Goal: Transaction & Acquisition: Purchase product/service

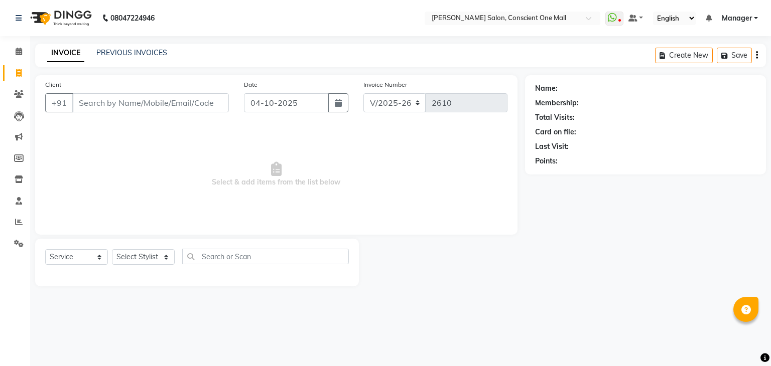
select select "7575"
select select "service"
drag, startPoint x: 0, startPoint y: 0, endPoint x: 111, endPoint y: 53, distance: 123.2
click at [111, 53] on link "PREVIOUS INVOICES" at bounding box center [131, 52] width 71 height 9
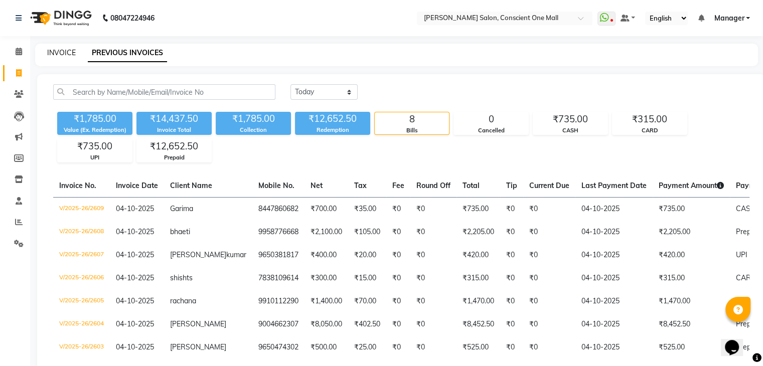
click at [59, 54] on link "INVOICE" at bounding box center [61, 52] width 29 height 9
select select "service"
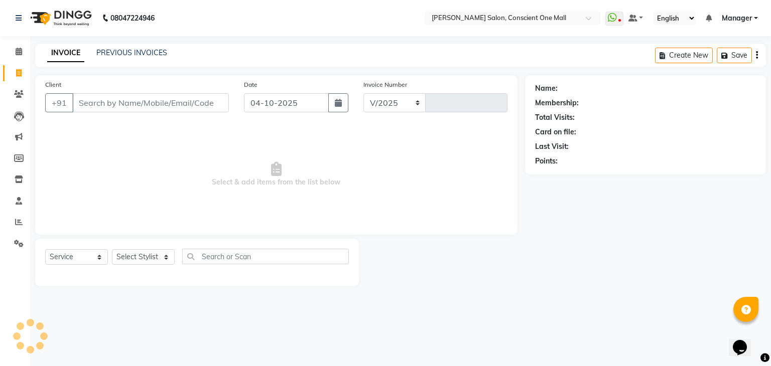
select select "7575"
type input "2610"
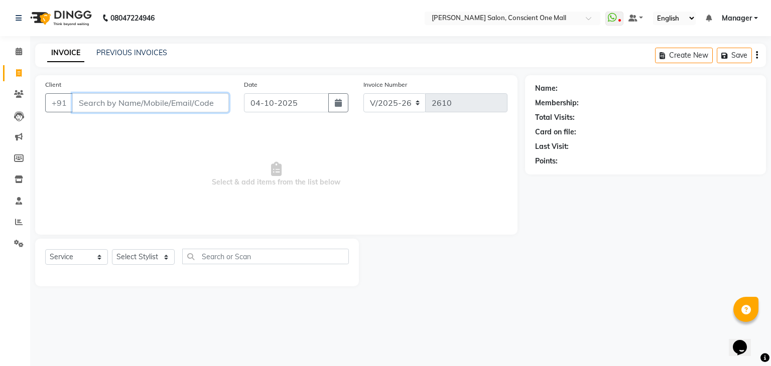
click at [195, 97] on input "Client" at bounding box center [150, 102] width 157 height 19
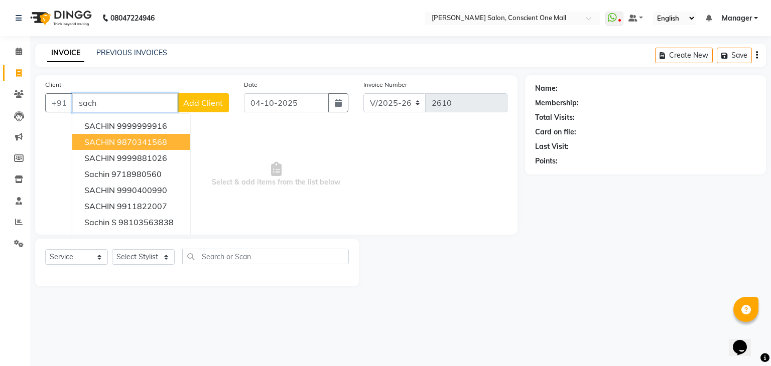
click at [158, 145] on ngb-highlight "9870341568" at bounding box center [142, 142] width 50 height 10
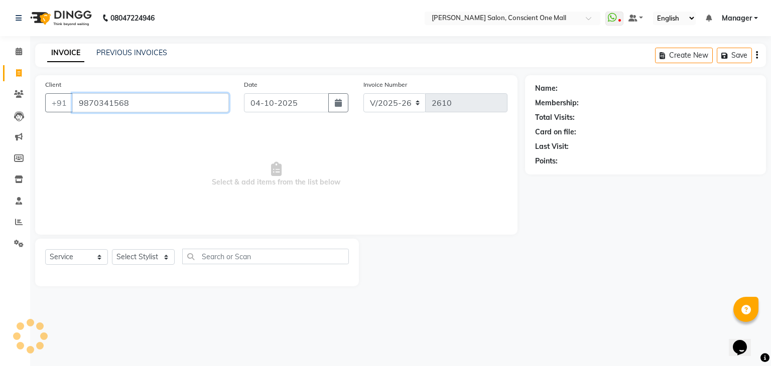
type input "9870341568"
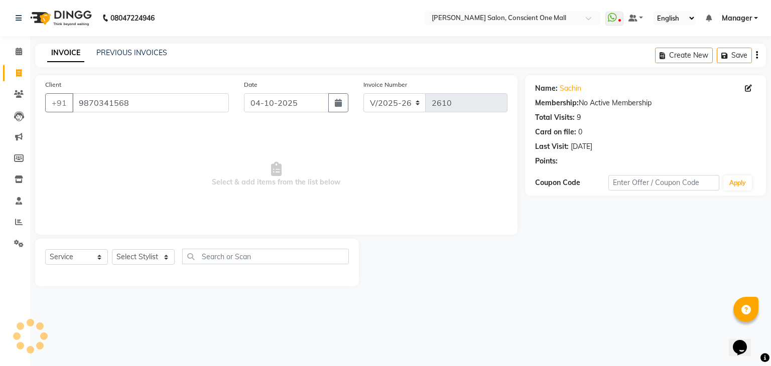
click at [544, 163] on div "Points:" at bounding box center [546, 161] width 23 height 11
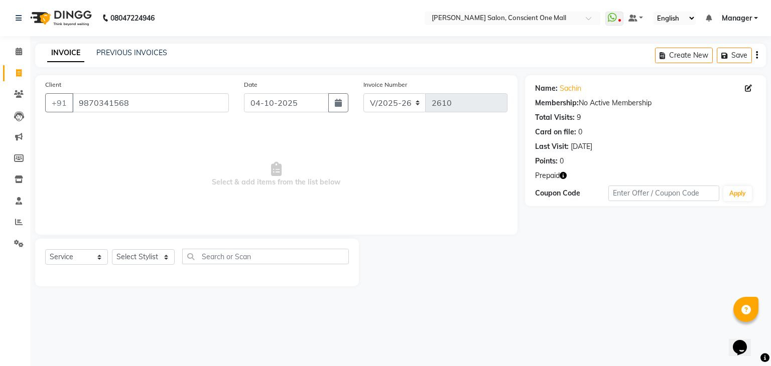
click at [547, 173] on span "Prepaid" at bounding box center [547, 176] width 25 height 11
click at [565, 85] on link "Sachin" at bounding box center [571, 88] width 22 height 11
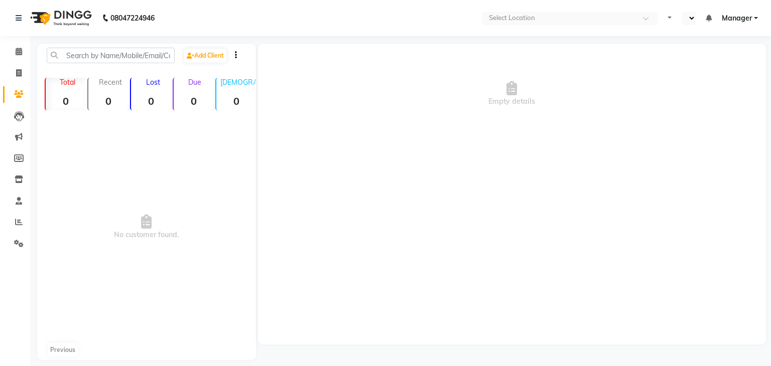
select select "en"
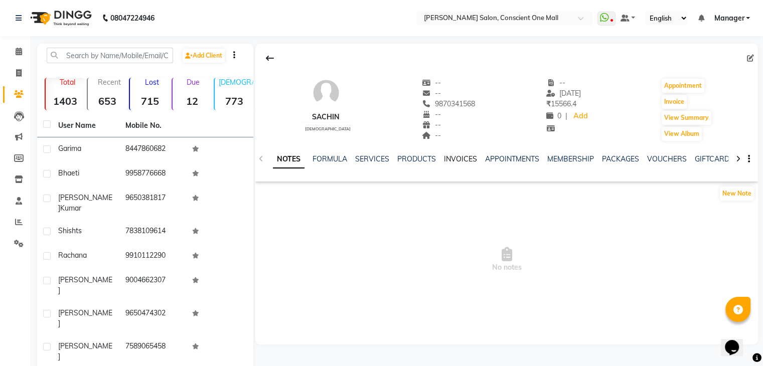
click at [458, 157] on link "INVOICES" at bounding box center [460, 159] width 33 height 9
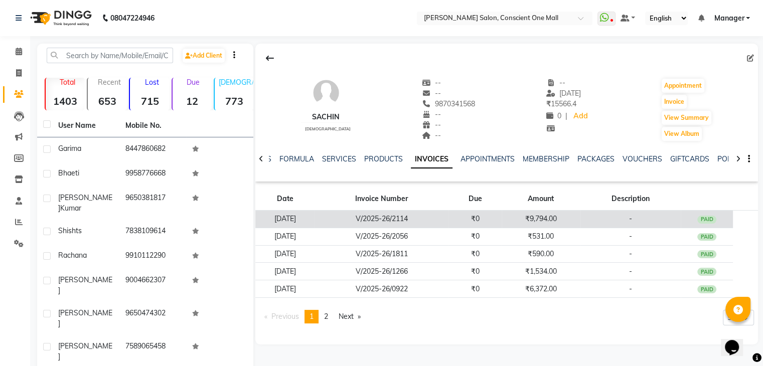
click at [440, 225] on td "V/2025-26/2114" at bounding box center [382, 220] width 134 height 18
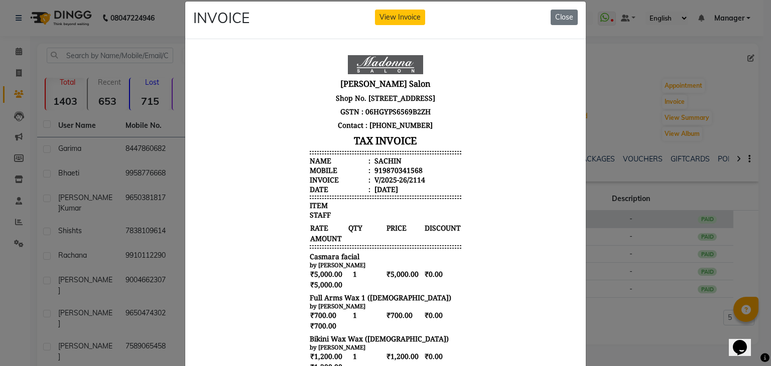
scroll to position [12, 0]
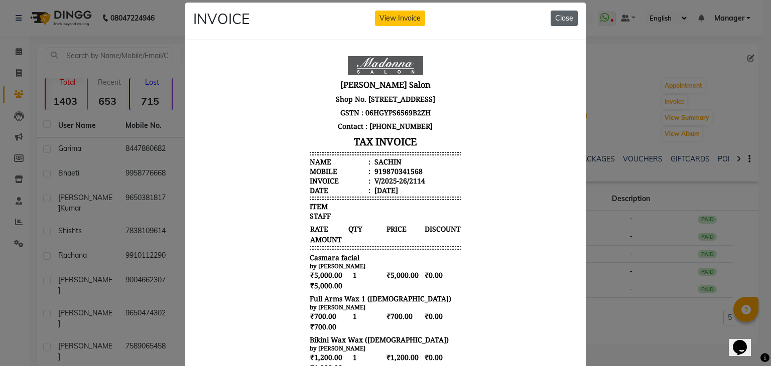
click at [562, 13] on button "Close" at bounding box center [564, 19] width 27 height 16
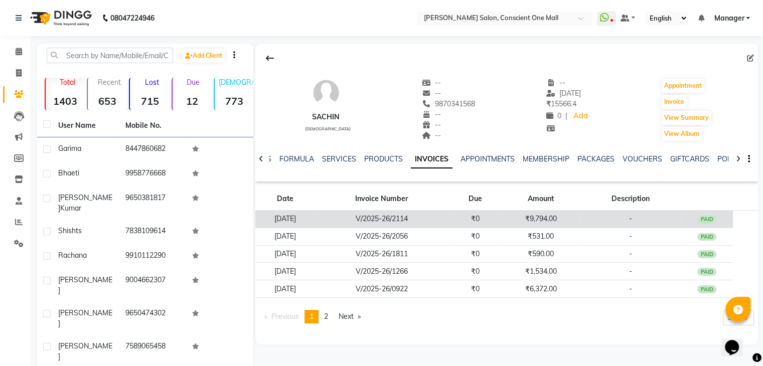
click at [443, 217] on td "V/2025-26/2114" at bounding box center [382, 220] width 134 height 18
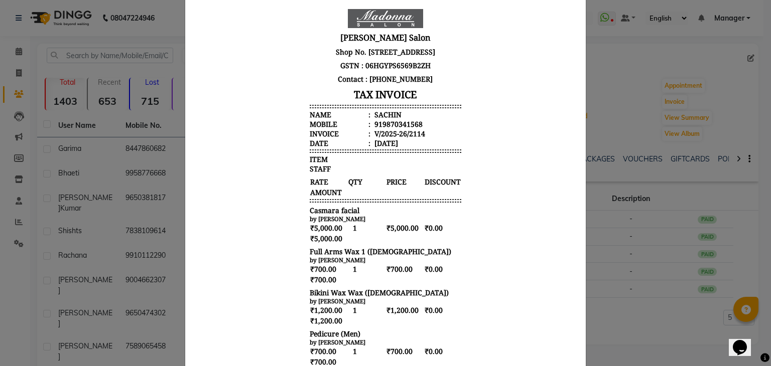
scroll to position [0, 0]
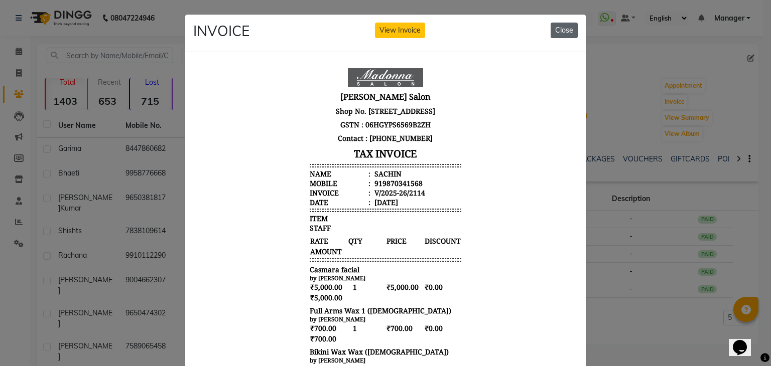
click at [559, 25] on button "Close" at bounding box center [564, 31] width 27 height 16
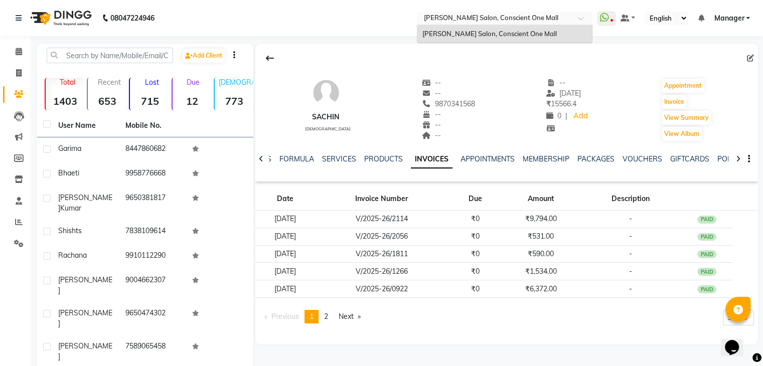
click at [559, 25] on ng-select "Select Location × Madonna Salon, Conscient One Mall Madonna Salon, Conscient On…" at bounding box center [505, 19] width 176 height 14
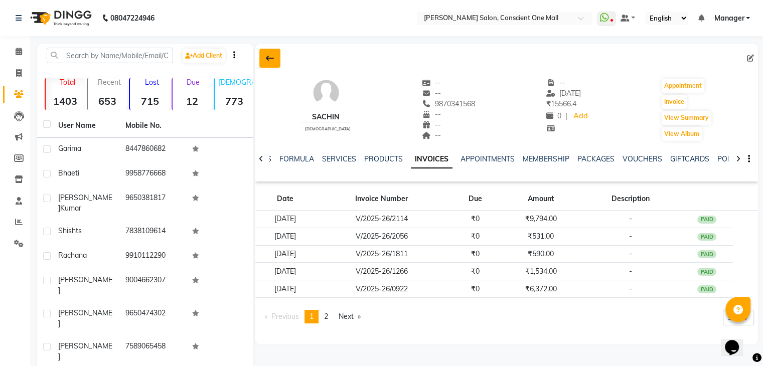
click at [275, 59] on button at bounding box center [269, 58] width 21 height 19
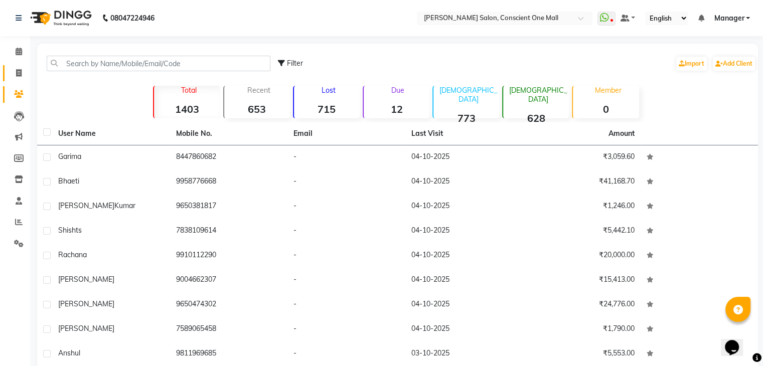
click at [6, 77] on link "Invoice" at bounding box center [15, 73] width 24 height 17
select select "service"
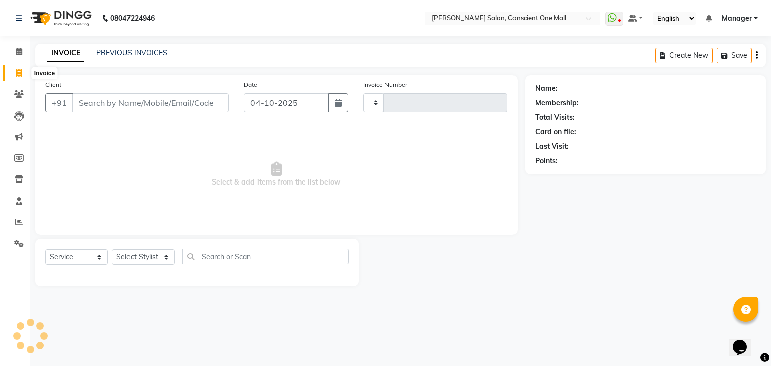
type input "2610"
select select "7575"
click at [124, 55] on link "PREVIOUS INVOICES" at bounding box center [131, 52] width 71 height 9
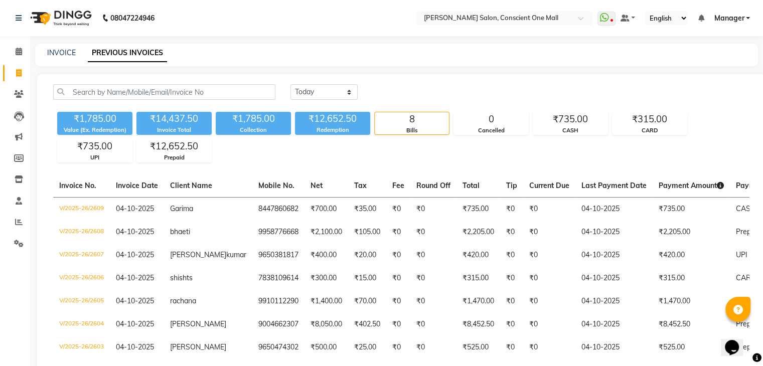
click at [55, 48] on div "INVOICE" at bounding box center [61, 53] width 29 height 11
click at [57, 51] on link "INVOICE" at bounding box center [61, 52] width 29 height 9
select select "service"
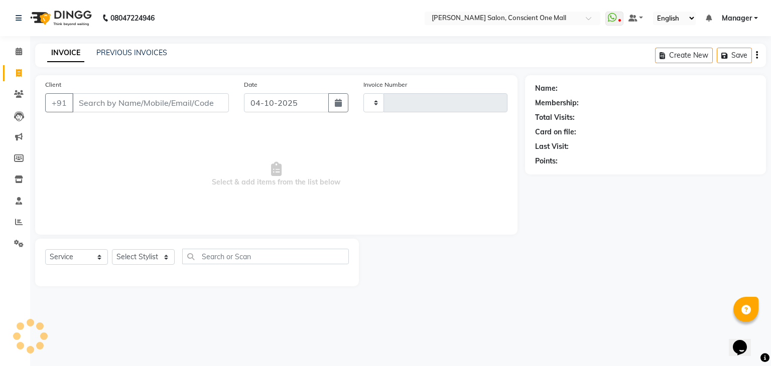
type input "2610"
select select "7575"
click at [19, 49] on icon at bounding box center [19, 52] width 7 height 8
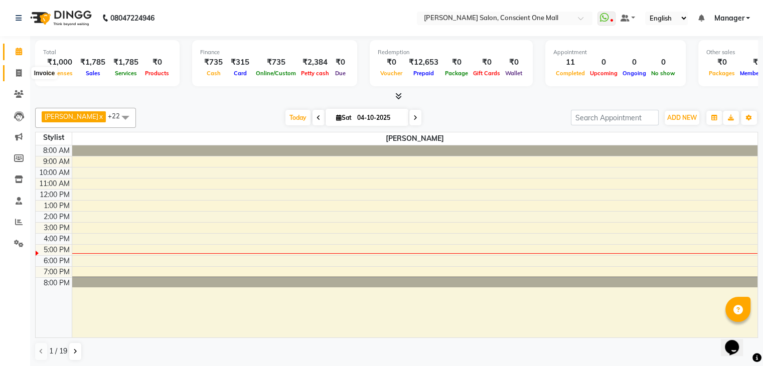
click at [19, 72] on icon at bounding box center [19, 73] width 6 height 8
select select "service"
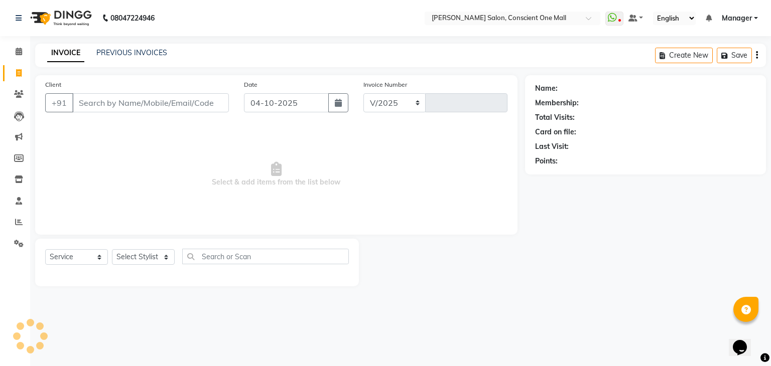
select select "7575"
type input "2610"
click at [122, 104] on input "Client" at bounding box center [150, 102] width 157 height 19
click at [108, 103] on input "Client" at bounding box center [150, 102] width 157 height 19
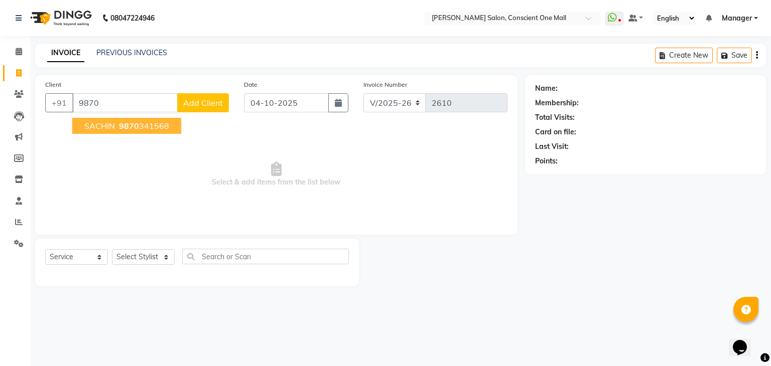
click at [115, 124] on button "SACHIN 9870 341568" at bounding box center [126, 126] width 109 height 16
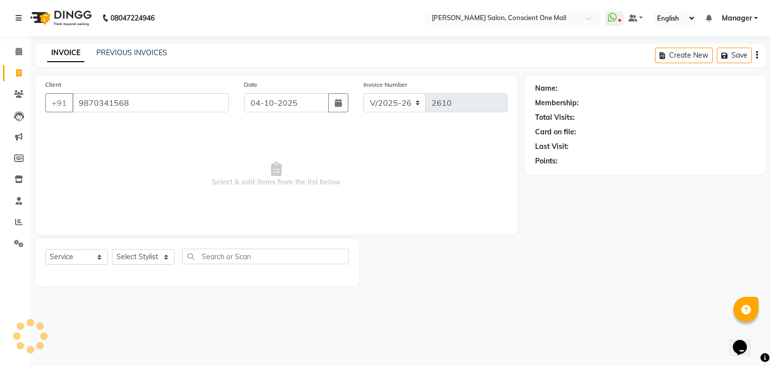
type input "9870341568"
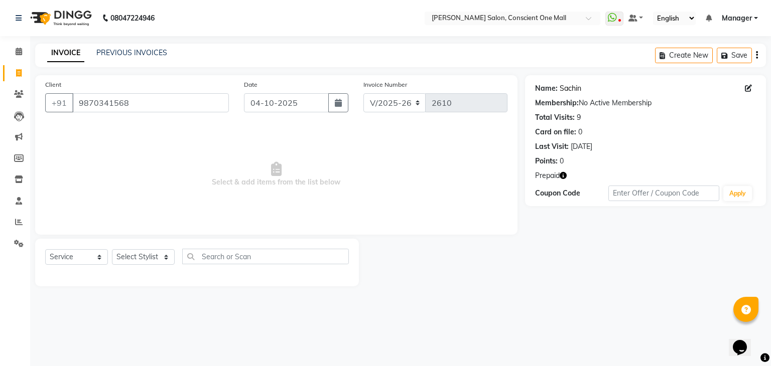
click at [569, 85] on link "Sachin" at bounding box center [571, 88] width 22 height 11
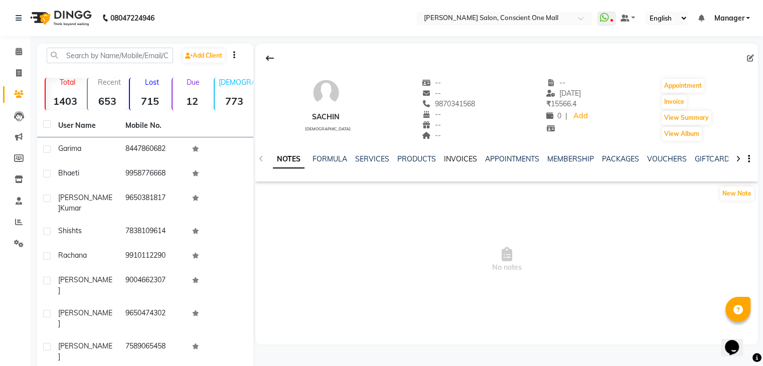
click at [459, 155] on link "INVOICES" at bounding box center [460, 159] width 33 height 9
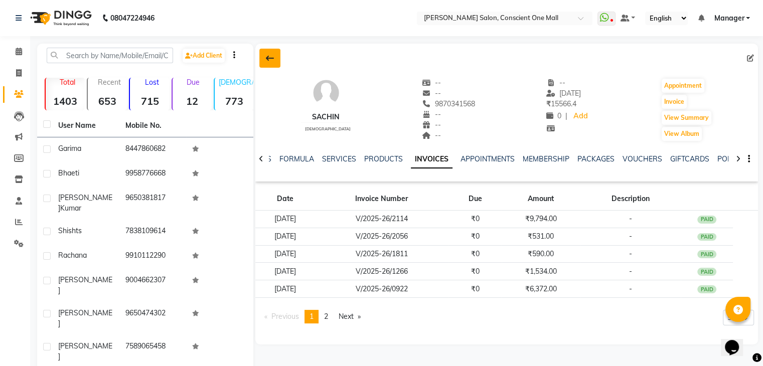
click at [266, 55] on icon at bounding box center [270, 58] width 8 height 8
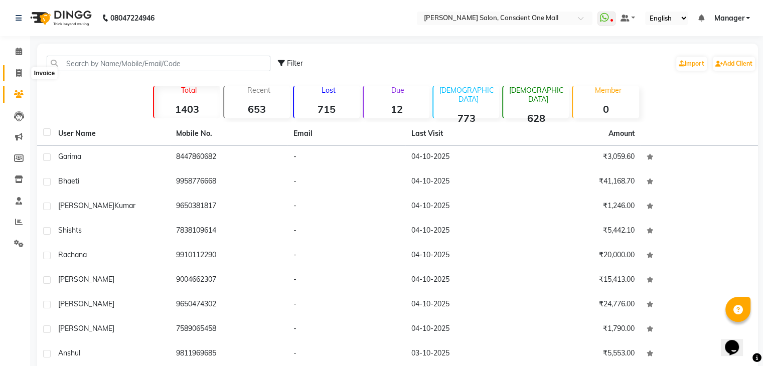
click at [19, 69] on icon at bounding box center [19, 73] width 6 height 8
select select "service"
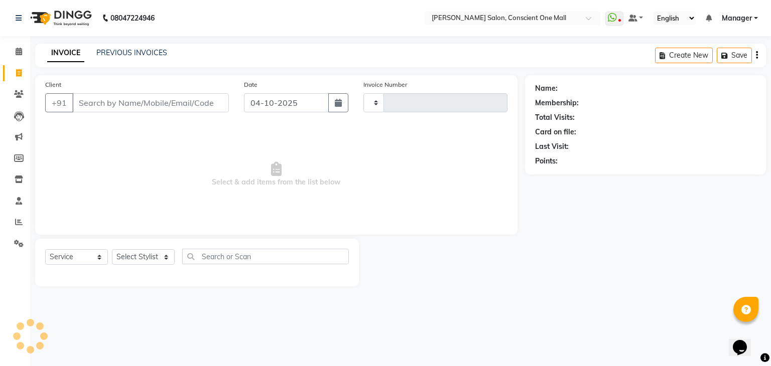
type input "2610"
select select "7575"
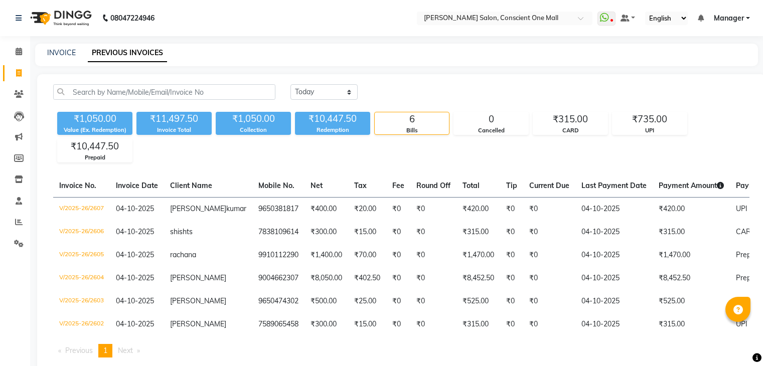
scroll to position [42, 0]
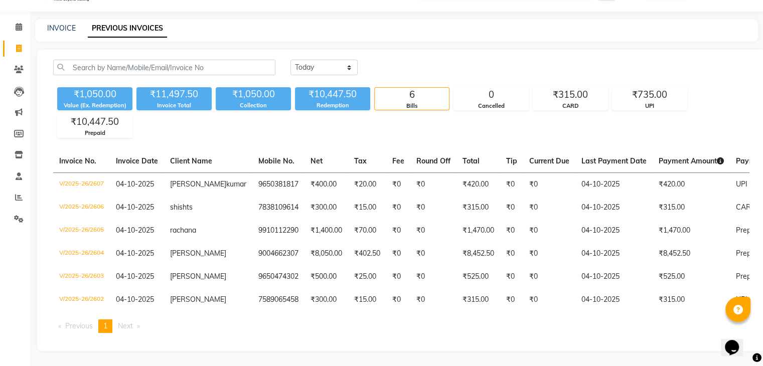
click at [66, 24] on link "INVOICE" at bounding box center [61, 28] width 29 height 9
select select "service"
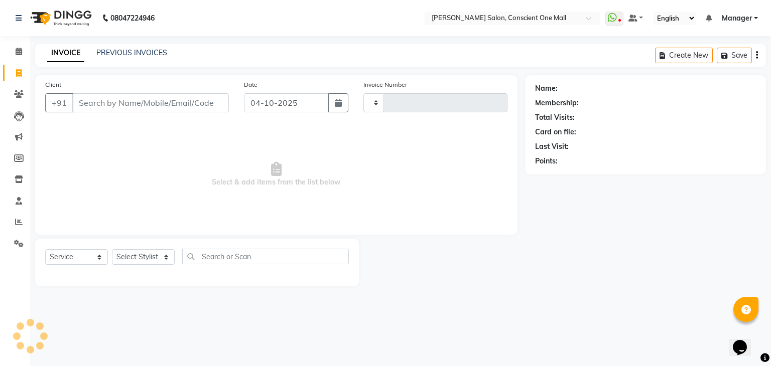
type input "2610"
select select "7575"
click at [159, 253] on select "Select Stylist AJAD AMAR AMIT ANSHU Bilal dharmander diya Harry himanshi HIMANS…" at bounding box center [143, 257] width 63 height 16
select select "67298"
click at [112, 250] on select "Select Stylist AJAD AMAR AMIT ANSHU Bilal dharmander diya Harry himanshi HIMANS…" at bounding box center [143, 257] width 63 height 16
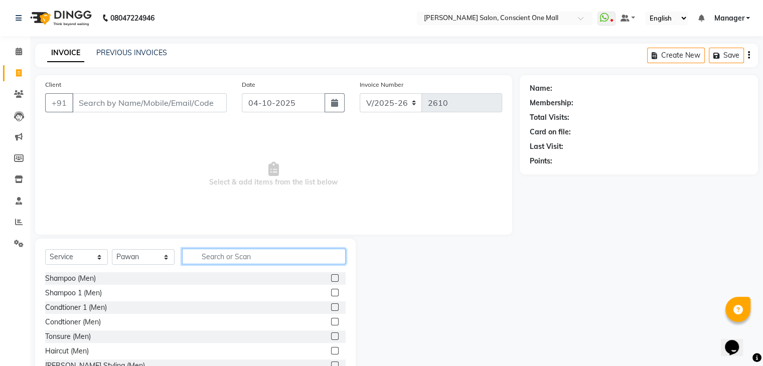
click at [217, 253] on input "text" at bounding box center [264, 257] width 164 height 16
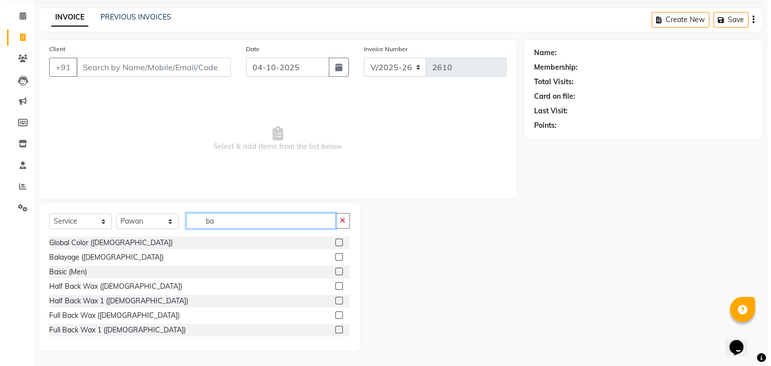
scroll to position [36, 0]
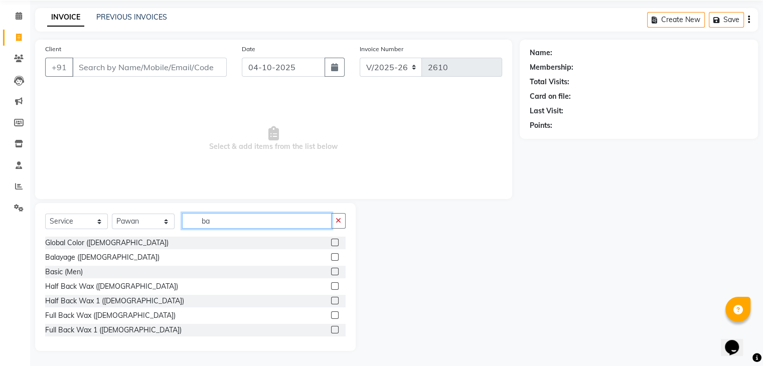
click at [225, 220] on input "ba" at bounding box center [257, 221] width 150 height 16
type input "b"
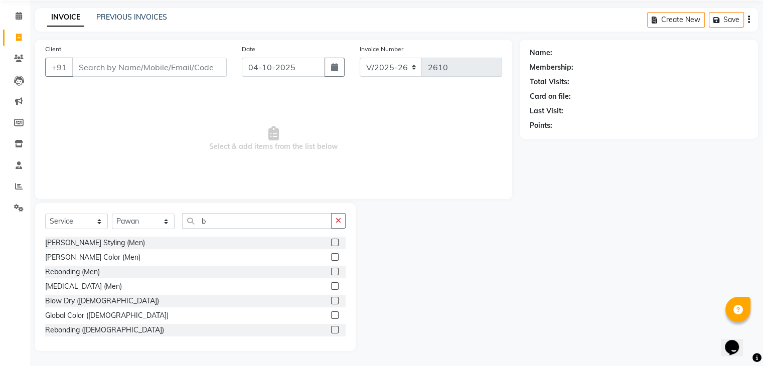
click at [331, 302] on label at bounding box center [335, 301] width 8 height 8
click at [331, 302] on input "checkbox" at bounding box center [334, 301] width 7 height 7
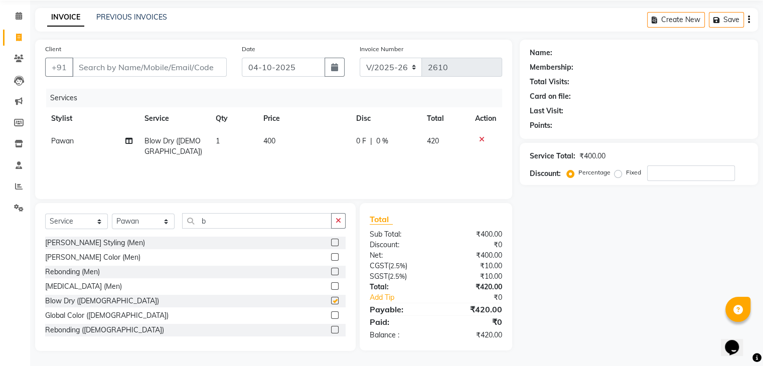
checkbox input "false"
drag, startPoint x: 327, startPoint y: 302, endPoint x: 301, endPoint y: 306, distance: 26.5
click at [301, 306] on div "Blow Dry (Female)" at bounding box center [195, 301] width 301 height 13
click at [168, 219] on select "Select Stylist AJAD AMAR AMIT ANSHU Bilal dharmander diya Harry himanshi HIMANS…" at bounding box center [143, 222] width 63 height 16
select select "84473"
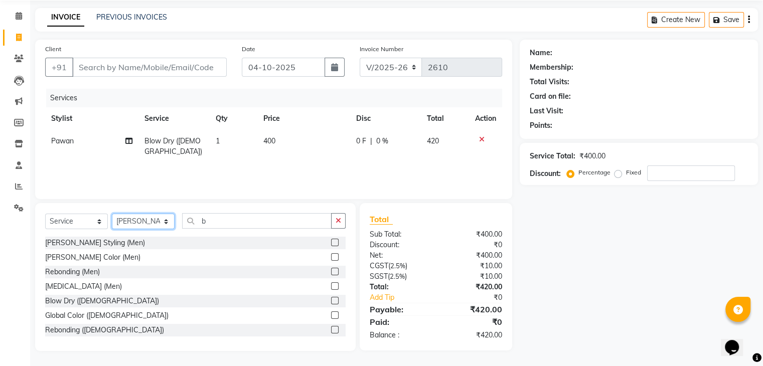
click at [112, 214] on select "Select Stylist AJAD AMAR AMIT ANSHU Bilal dharmander diya Harry himanshi HIMANS…" at bounding box center [143, 222] width 63 height 16
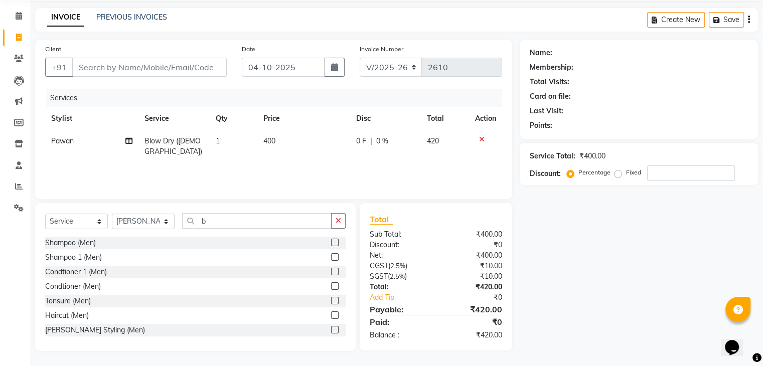
click at [273, 141] on span "400" at bounding box center [269, 141] width 12 height 9
select select "67298"
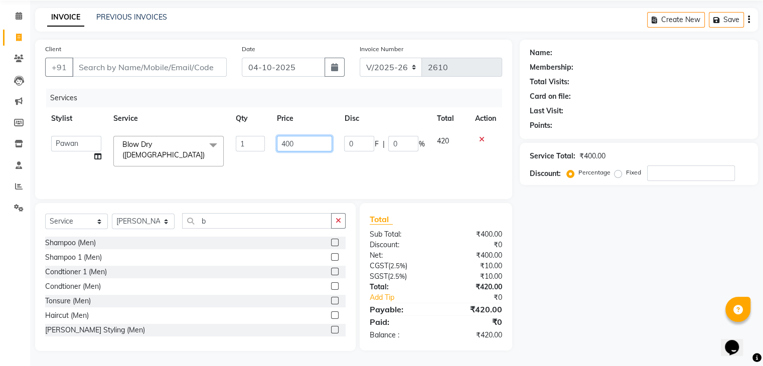
click at [295, 142] on input "400" at bounding box center [304, 144] width 55 height 16
type input "4"
type input "5"
type input "400"
click at [295, 142] on input "400" at bounding box center [304, 144] width 55 height 16
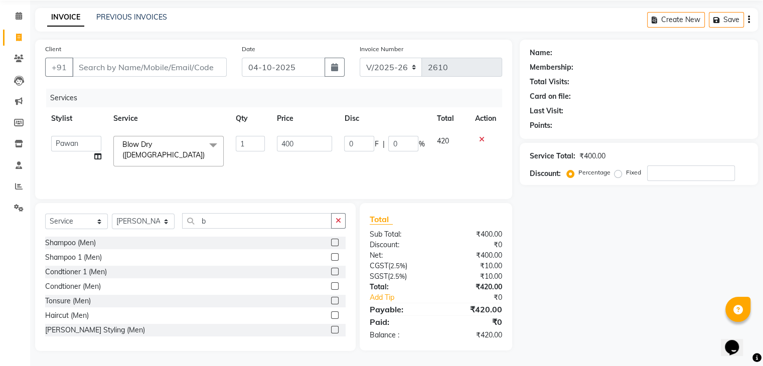
click at [296, 163] on div "Services Stylist Service Qty Price Disc Total Action AJAD AMAR AMIT ANSHU Bilal…" at bounding box center [273, 139] width 457 height 100
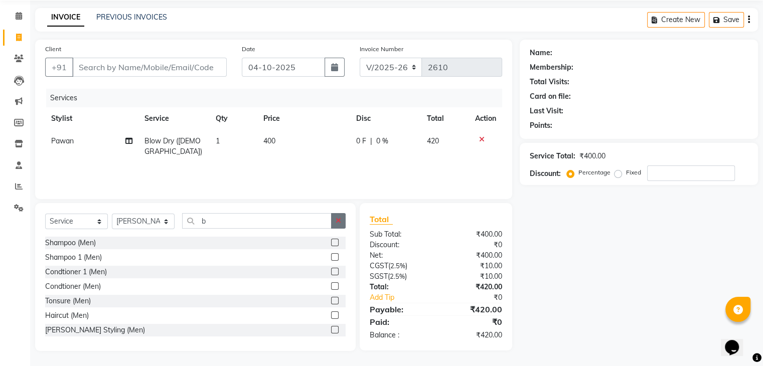
click at [337, 221] on icon "button" at bounding box center [339, 220] width 6 height 7
click at [213, 223] on input "text" at bounding box center [264, 221] width 164 height 16
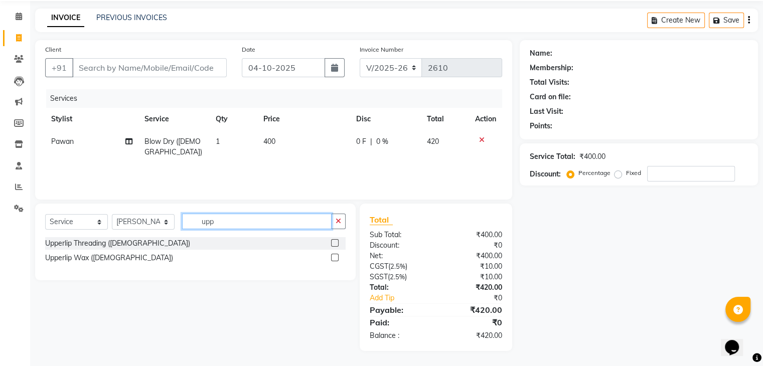
type input "upp"
click at [333, 255] on label at bounding box center [335, 258] width 8 height 8
click at [333, 255] on input "checkbox" at bounding box center [334, 258] width 7 height 7
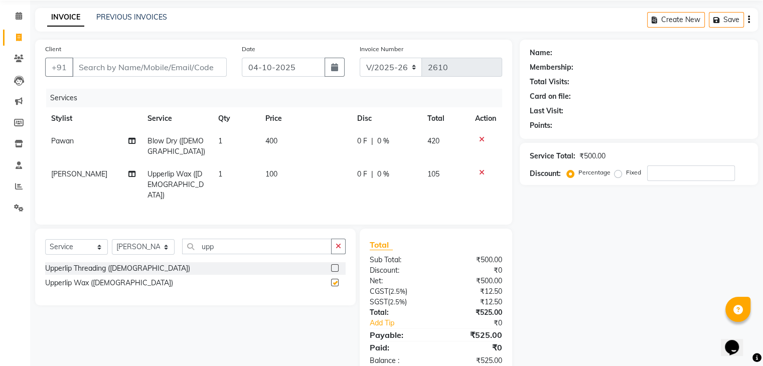
checkbox input "false"
click at [262, 244] on input "upp" at bounding box center [257, 247] width 150 height 16
click at [314, 245] on input "upp" at bounding box center [257, 247] width 150 height 16
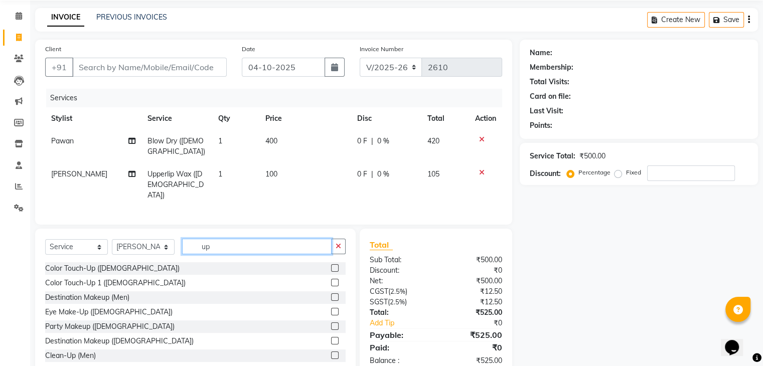
type input "u"
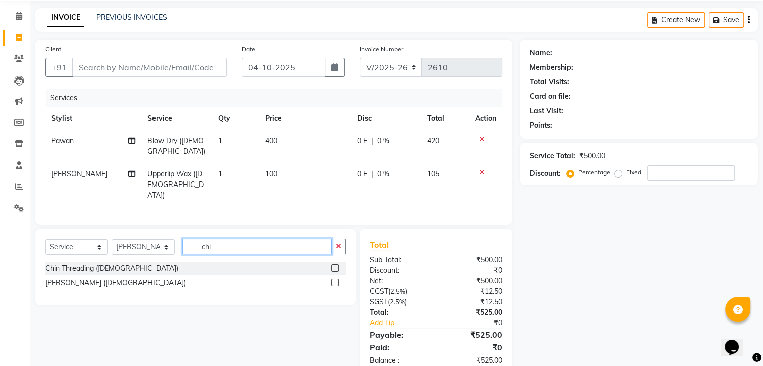
type input "chi"
click at [335, 281] on label at bounding box center [335, 283] width 8 height 8
click at [335, 281] on input "checkbox" at bounding box center [334, 283] width 7 height 7
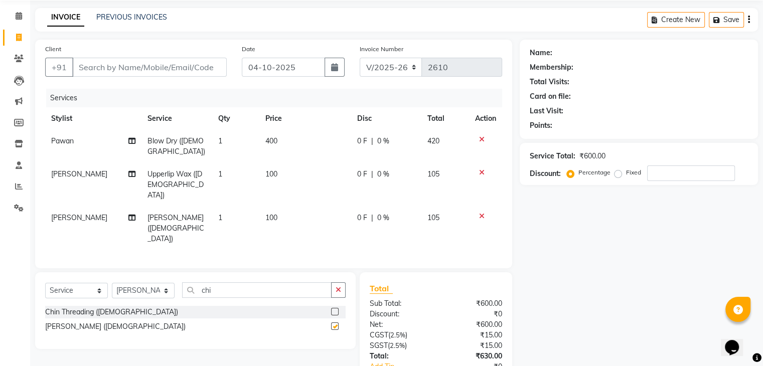
checkbox input "false"
click at [103, 61] on input "Client" at bounding box center [149, 67] width 155 height 19
type input "9"
type input "0"
type input "9871515466"
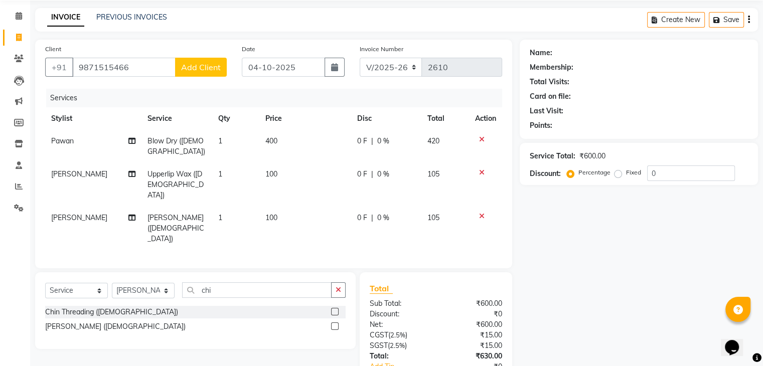
click at [190, 71] on span "Add Client" at bounding box center [201, 67] width 40 height 10
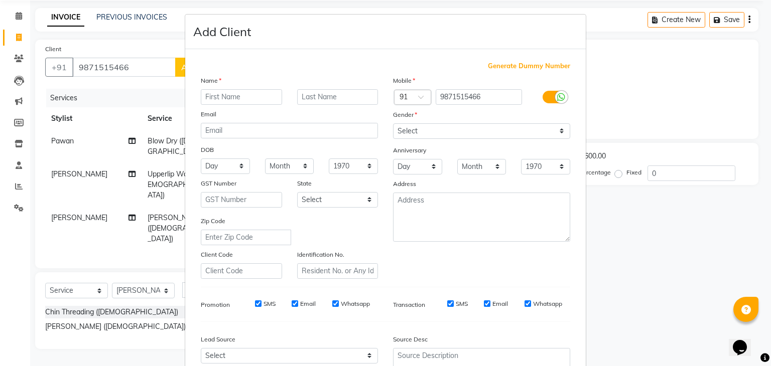
click at [228, 95] on input "text" at bounding box center [241, 97] width 81 height 16
type input "shalu"
click at [426, 137] on select "Select Male Female Other Prefer Not To Say" at bounding box center [481, 131] width 177 height 16
select select "female"
click at [393, 124] on select "Select Male Female Other Prefer Not To Say" at bounding box center [481, 131] width 177 height 16
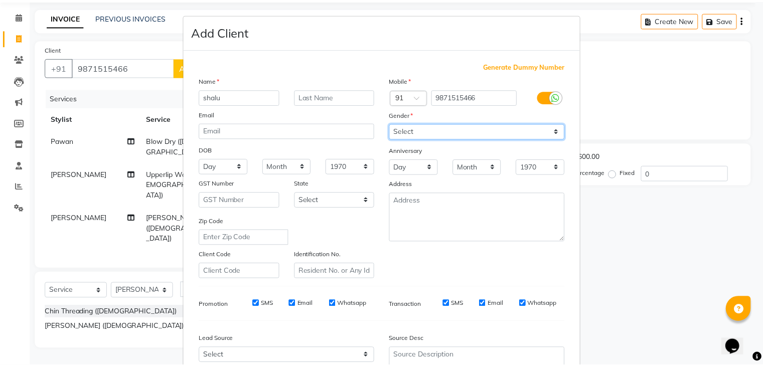
scroll to position [102, 0]
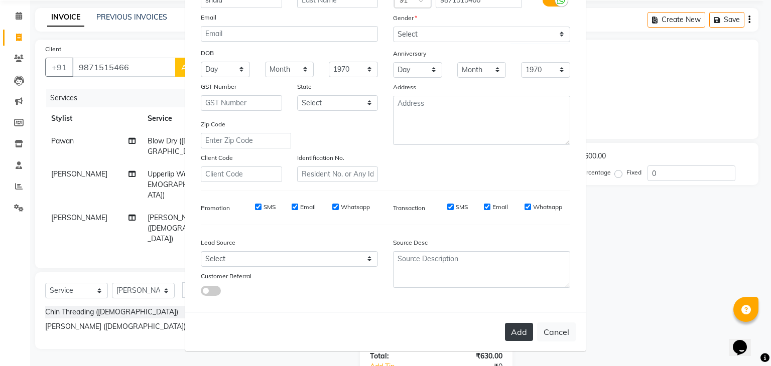
click at [512, 330] on button "Add" at bounding box center [519, 332] width 28 height 18
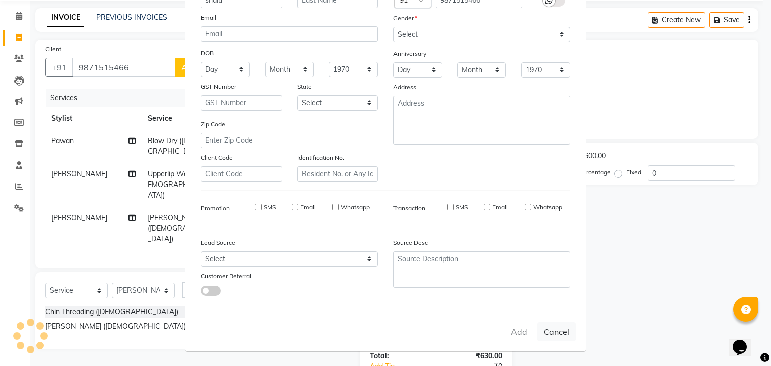
select select
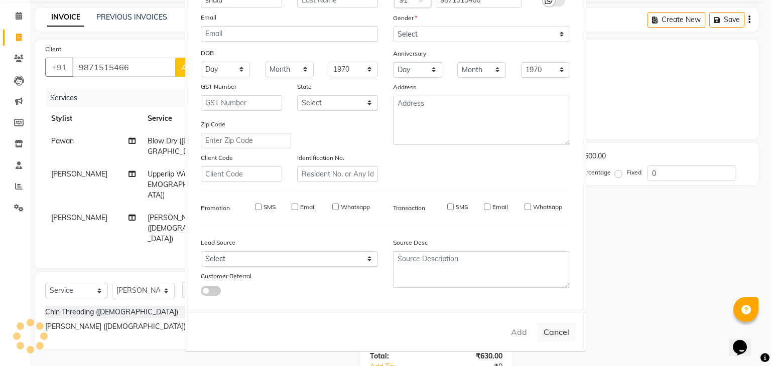
select select
checkbox input "false"
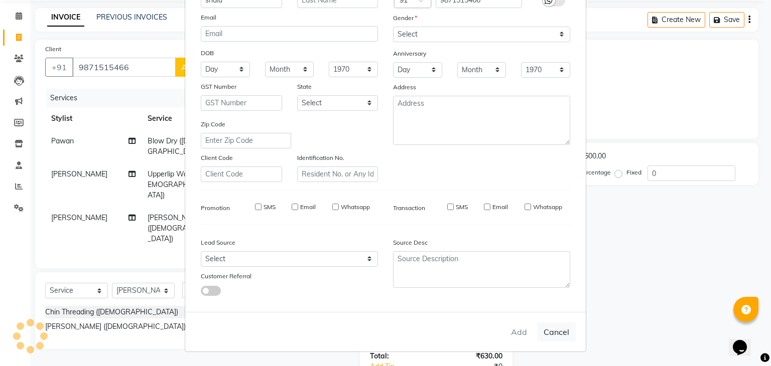
checkbox input "false"
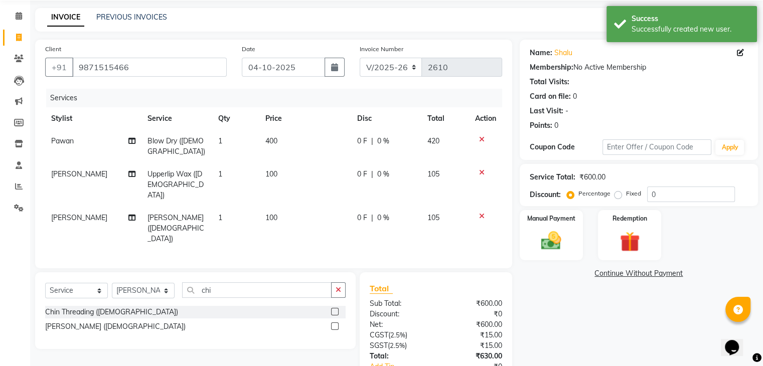
scroll to position [91, 0]
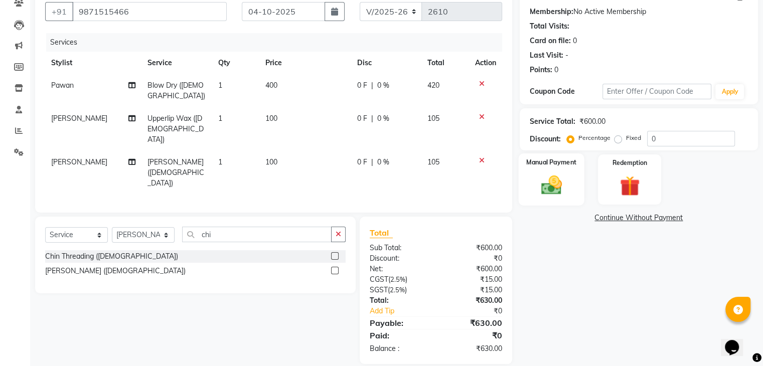
click at [540, 181] on img at bounding box center [551, 186] width 34 height 24
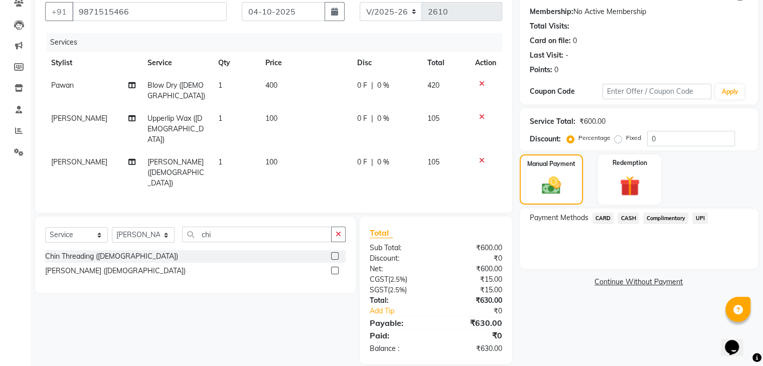
click at [699, 220] on span "UPI" at bounding box center [701, 219] width 16 height 12
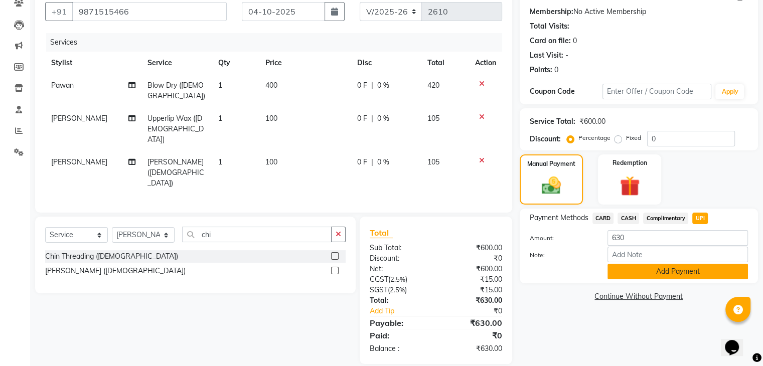
click at [668, 272] on button "Add Payment" at bounding box center [678, 272] width 141 height 16
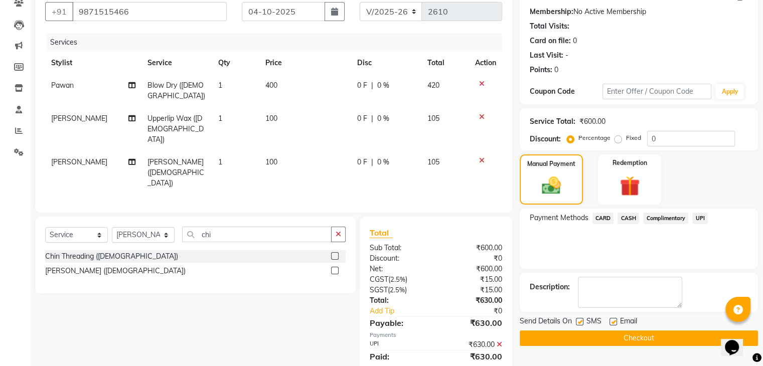
click at [641, 337] on button "Checkout" at bounding box center [639, 339] width 238 height 16
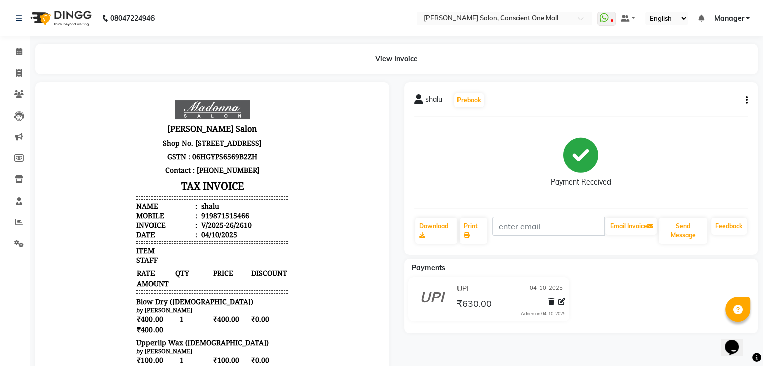
select select "service"
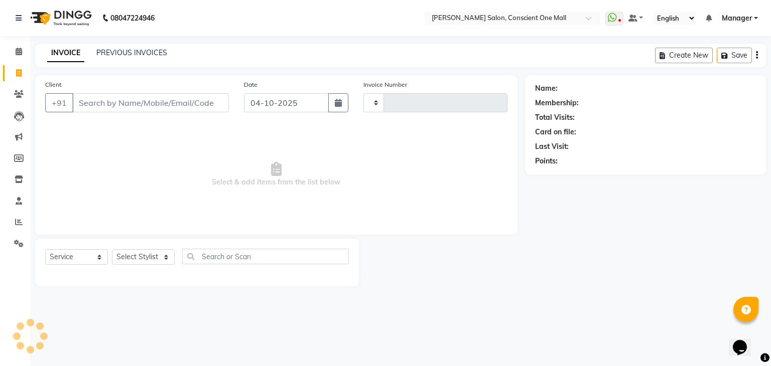
type input "2611"
select select "7575"
click at [22, 49] on icon at bounding box center [19, 52] width 7 height 8
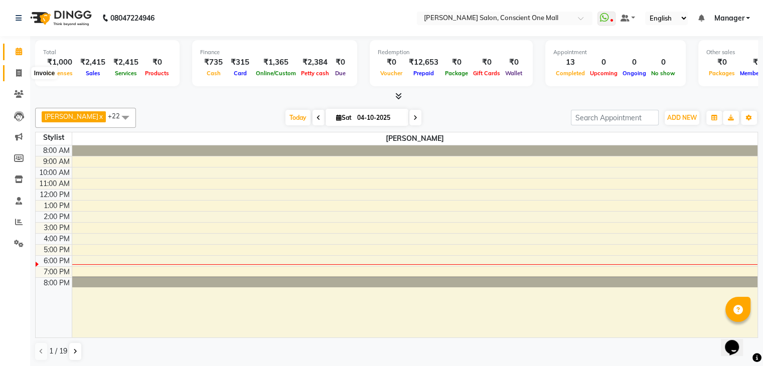
click at [21, 75] on icon at bounding box center [19, 73] width 6 height 8
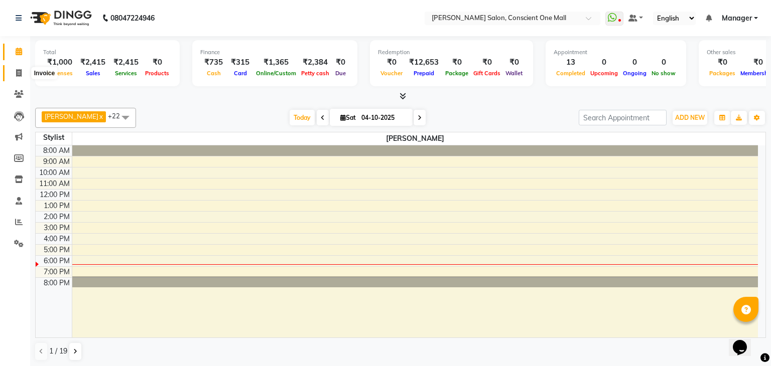
select select "7575"
select select "service"
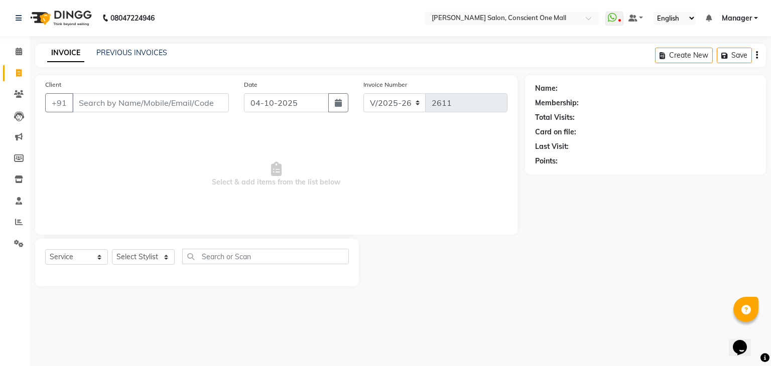
click at [107, 102] on input "Client" at bounding box center [150, 102] width 157 height 19
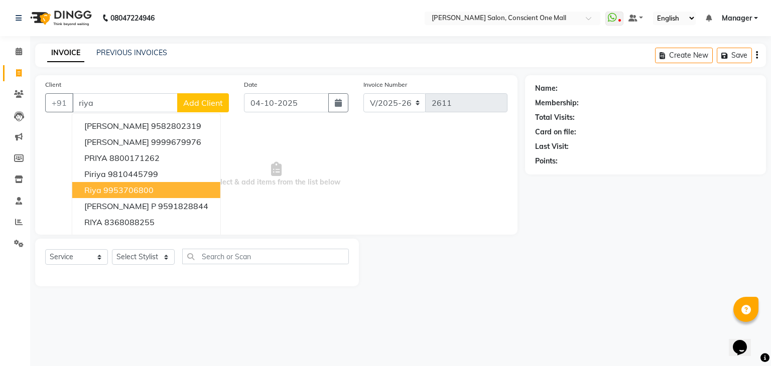
click at [114, 191] on ngb-highlight "9953706800" at bounding box center [128, 190] width 50 height 10
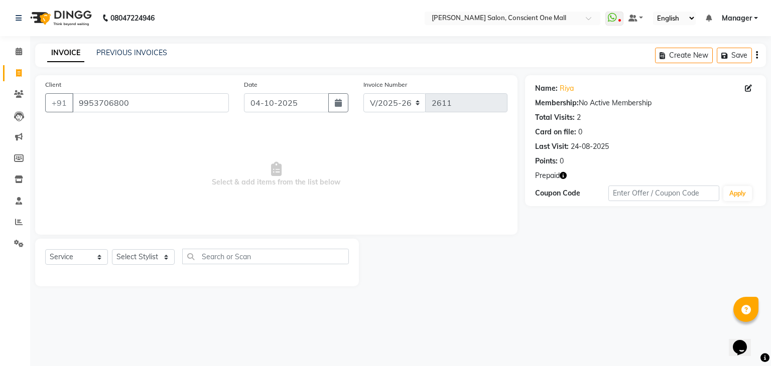
click at [554, 180] on span "Prepaid" at bounding box center [547, 176] width 25 height 11
click at [541, 178] on span "Prepaid" at bounding box center [547, 176] width 25 height 11
click at [558, 85] on div "Name: Riya" at bounding box center [645, 88] width 221 height 11
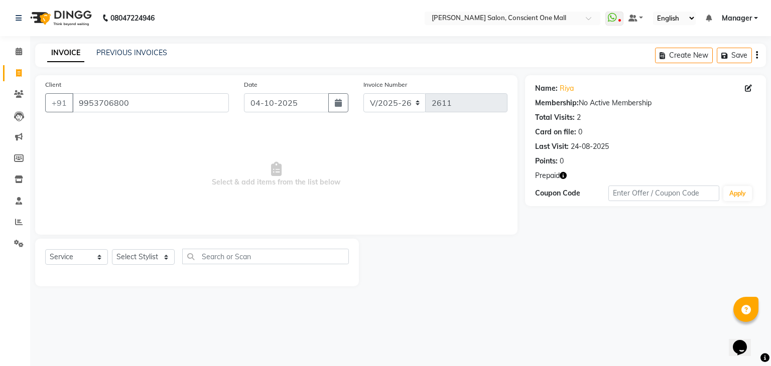
click at [558, 85] on div "Name: Riya" at bounding box center [645, 88] width 221 height 11
click at [566, 85] on link "Riya" at bounding box center [567, 88] width 14 height 11
click at [208, 105] on input "9953706800" at bounding box center [150, 102] width 157 height 19
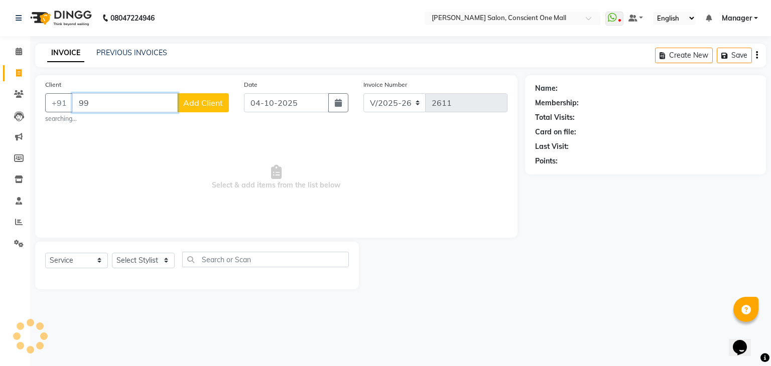
type input "9"
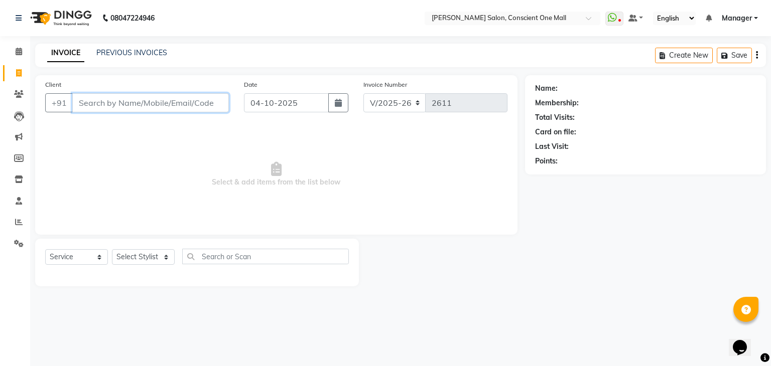
click at [115, 106] on input "Client" at bounding box center [150, 102] width 157 height 19
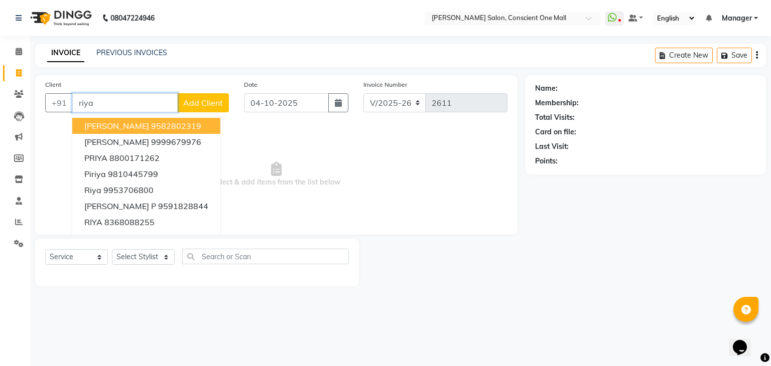
click at [121, 101] on input "riya" at bounding box center [124, 102] width 105 height 19
type input "r"
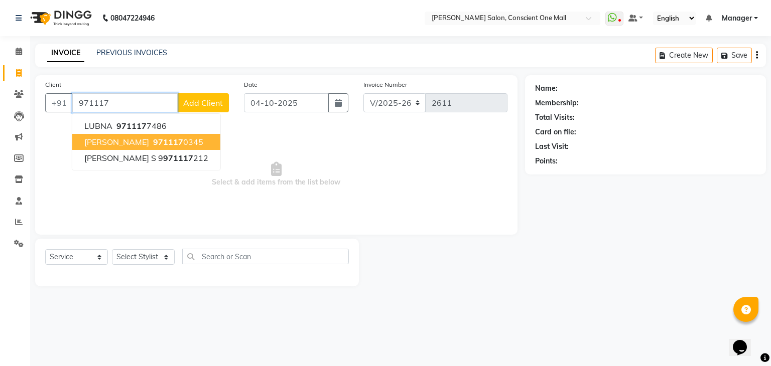
click at [153, 140] on span "971117" at bounding box center [168, 142] width 30 height 10
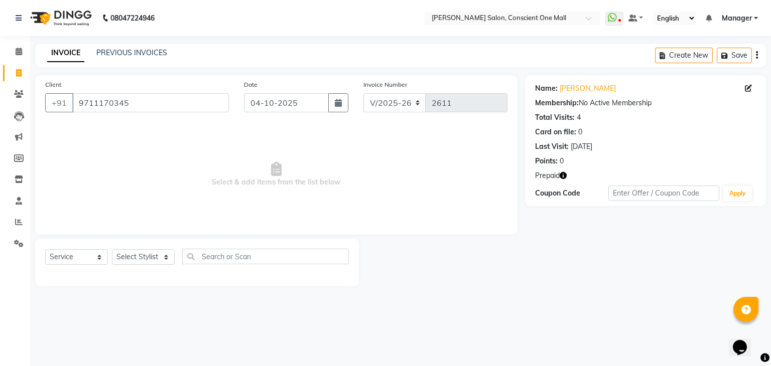
click at [547, 175] on span "Prepaid" at bounding box center [547, 176] width 25 height 11
click at [561, 84] on link "Tina Mam" at bounding box center [588, 88] width 56 height 11
click at [132, 45] on div "INVOICE PREVIOUS INVOICES Create New Save" at bounding box center [400, 56] width 731 height 24
click at [151, 109] on input "9711170345" at bounding box center [150, 102] width 157 height 19
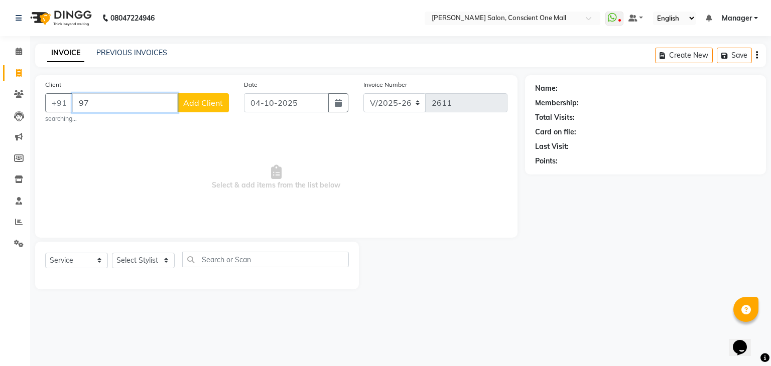
type input "9"
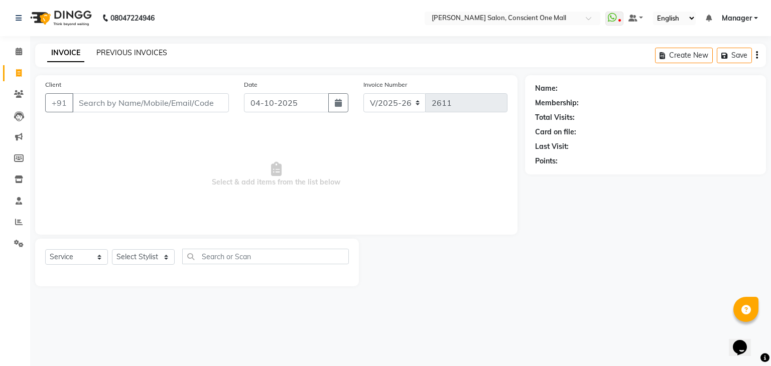
click at [139, 49] on link "PREVIOUS INVOICES" at bounding box center [131, 52] width 71 height 9
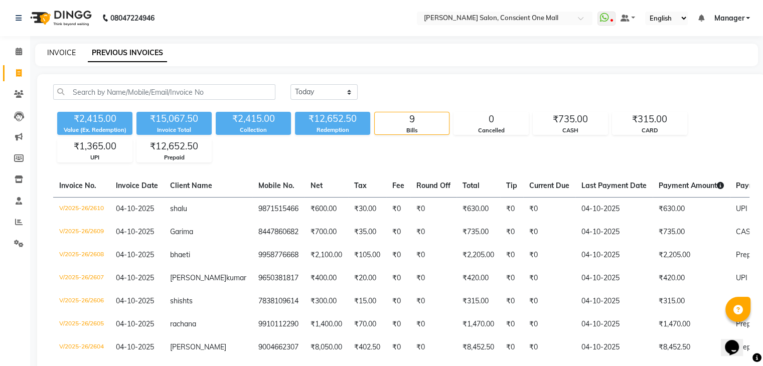
click at [56, 54] on link "INVOICE" at bounding box center [61, 52] width 29 height 9
select select "service"
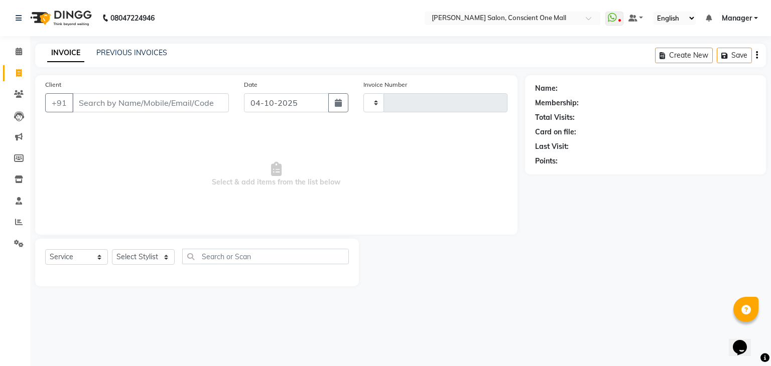
type input "2611"
select select "7575"
click at [157, 257] on select "Select Stylist AJAD AMAR AMIT ANSHU Bilal dharmander diya Harry himanshi HIMANS…" at bounding box center [143, 257] width 63 height 16
select select "67304"
click at [112, 250] on select "Select Stylist AJAD AMAR AMIT ANSHU Bilal dharmander diya Harry himanshi HIMANS…" at bounding box center [143, 257] width 63 height 16
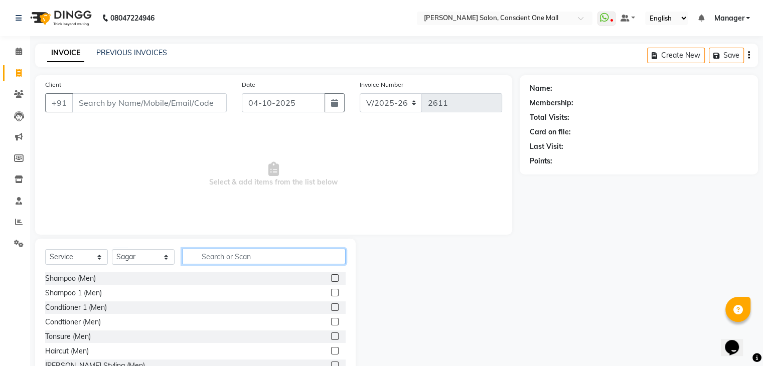
click at [215, 255] on input "text" at bounding box center [264, 257] width 164 height 16
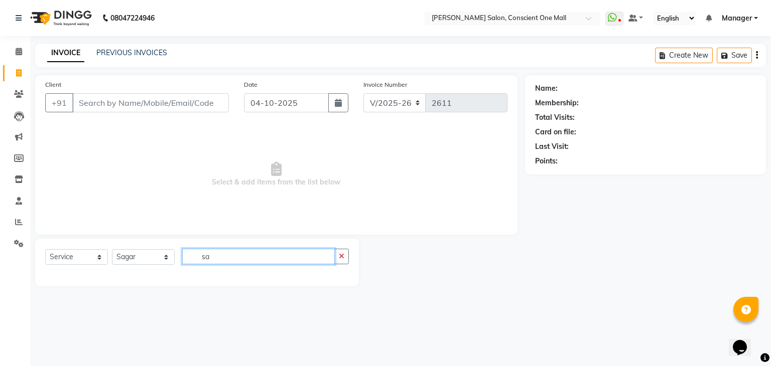
type input "s"
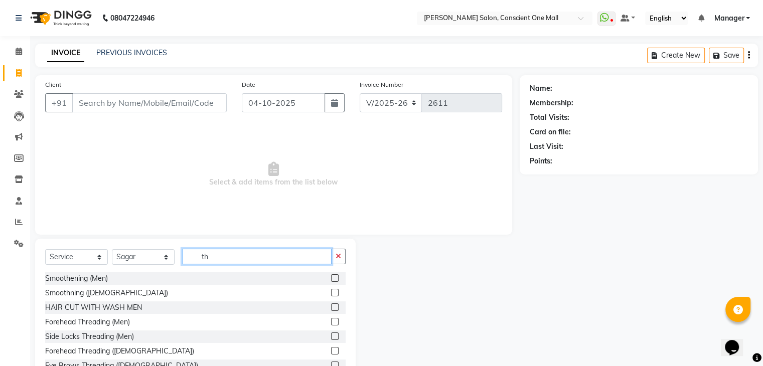
type input "t"
type input "hai"
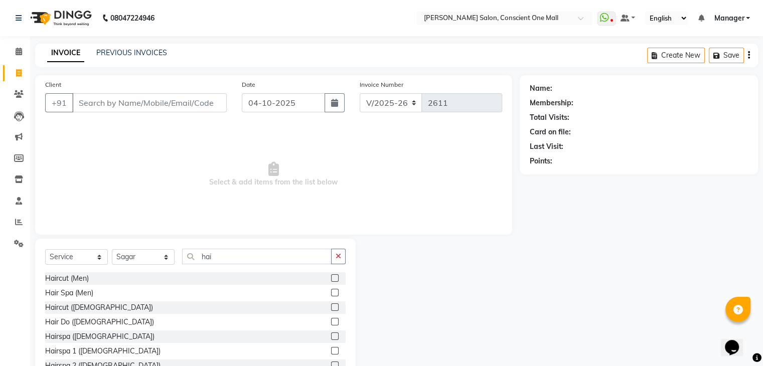
click at [331, 351] on label at bounding box center [335, 351] width 8 height 8
click at [331, 351] on input "checkbox" at bounding box center [334, 351] width 7 height 7
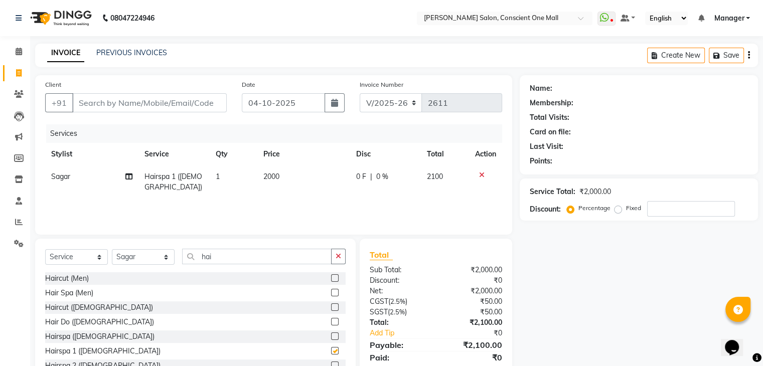
checkbox input "false"
click at [281, 172] on td "2000" at bounding box center [303, 182] width 93 height 33
select select "67304"
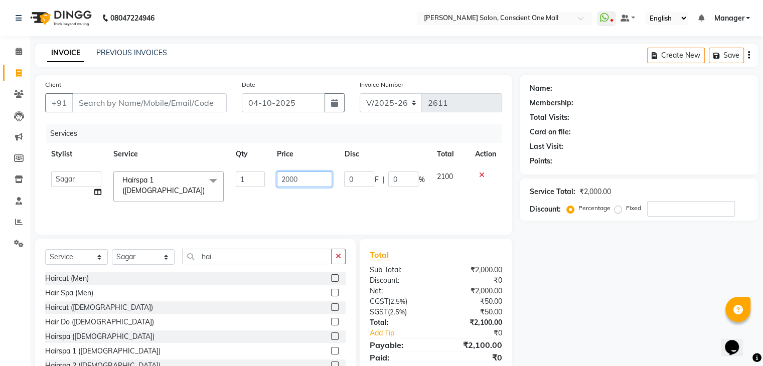
click at [302, 185] on input "2000" at bounding box center [304, 180] width 55 height 16
type input "2"
type input "1500"
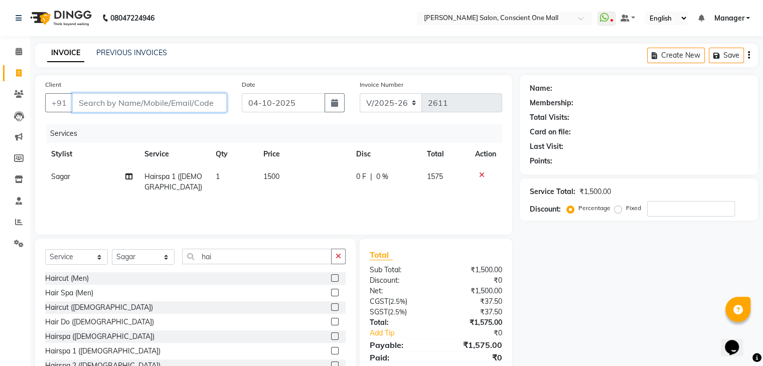
click at [126, 104] on input "Client" at bounding box center [149, 102] width 155 height 19
type input "7"
type input "0"
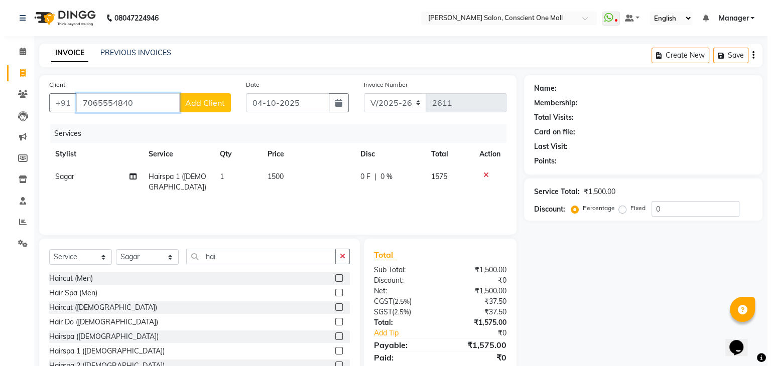
scroll to position [36, 0]
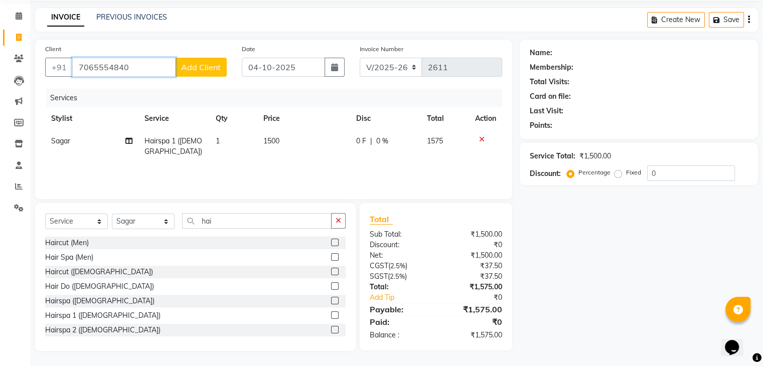
type input "7065554840"
click at [201, 63] on span "Add Client" at bounding box center [201, 67] width 40 height 10
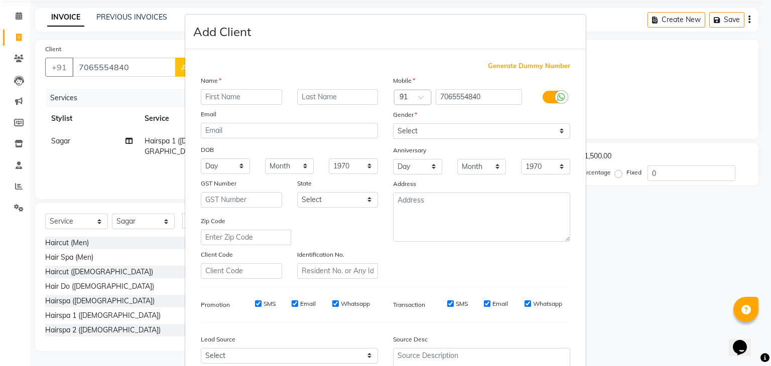
click at [207, 95] on input "text" at bounding box center [241, 97] width 81 height 16
type input "asima"
click at [462, 129] on select "Select Male Female Other Prefer Not To Say" at bounding box center [481, 131] width 177 height 16
select select "female"
click at [393, 124] on select "Select Male Female Other Prefer Not To Say" at bounding box center [481, 131] width 177 height 16
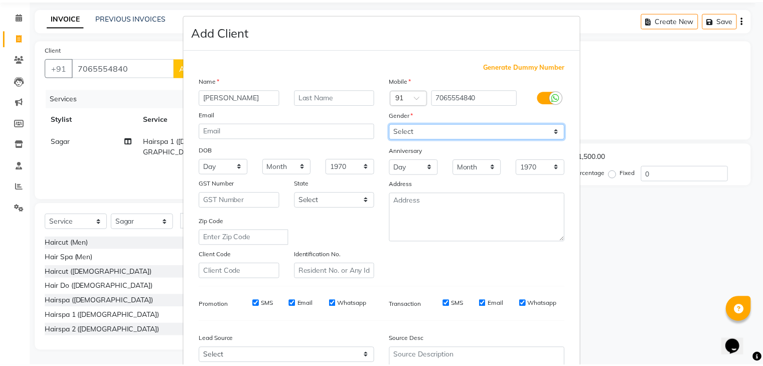
scroll to position [102, 0]
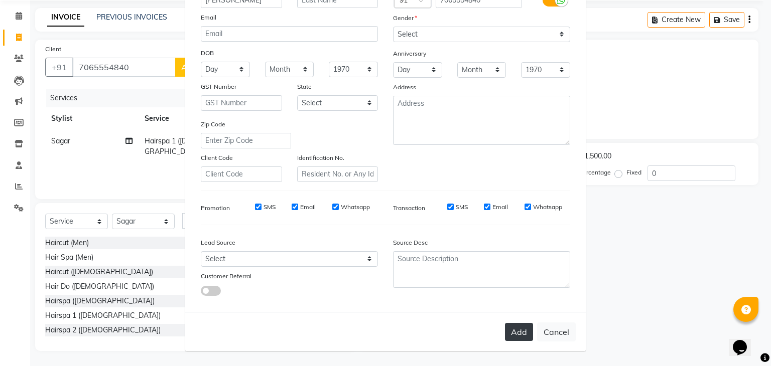
click at [508, 335] on button "Add" at bounding box center [519, 332] width 28 height 18
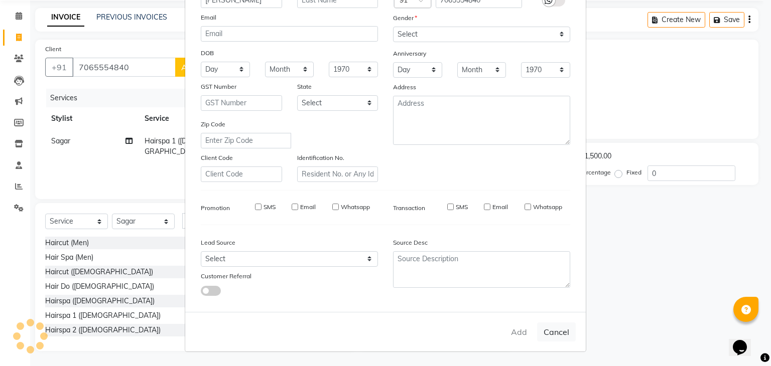
select select
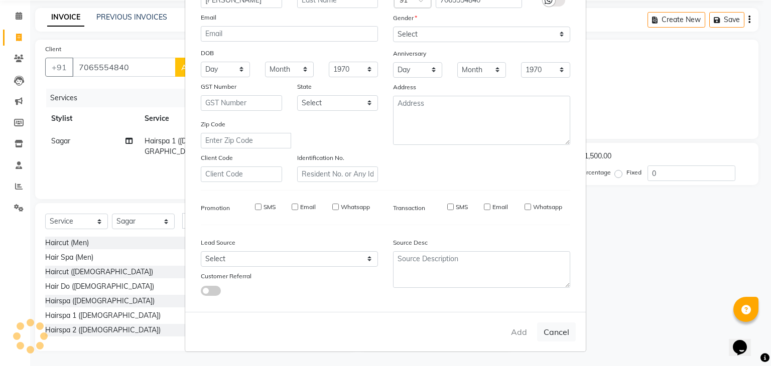
select select
checkbox input "false"
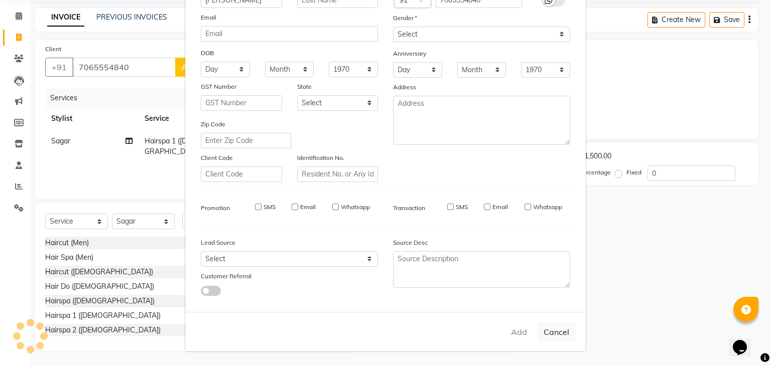
checkbox input "false"
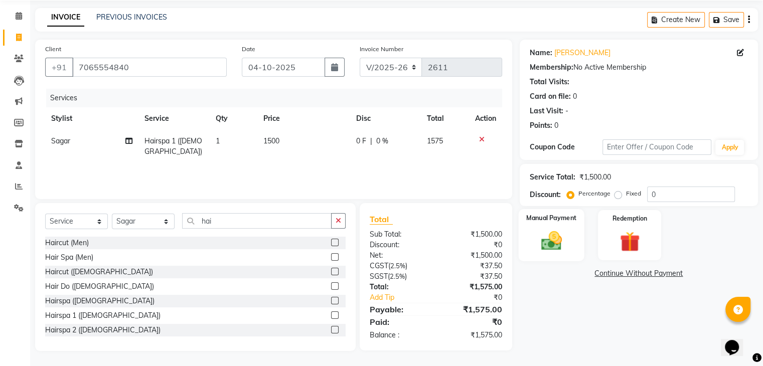
click at [534, 243] on img at bounding box center [551, 241] width 34 height 24
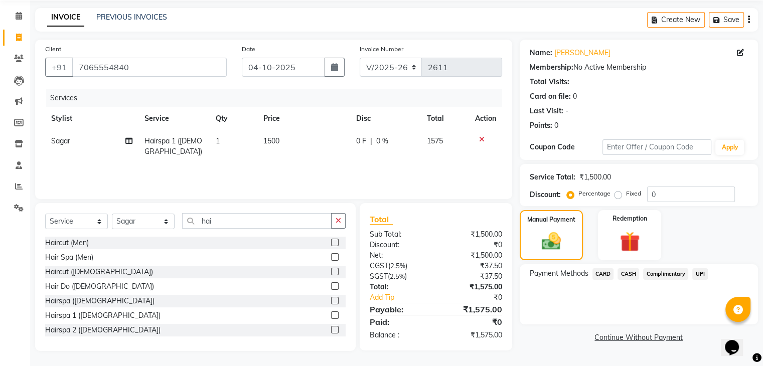
click at [626, 274] on span "CASH" at bounding box center [629, 274] width 22 height 12
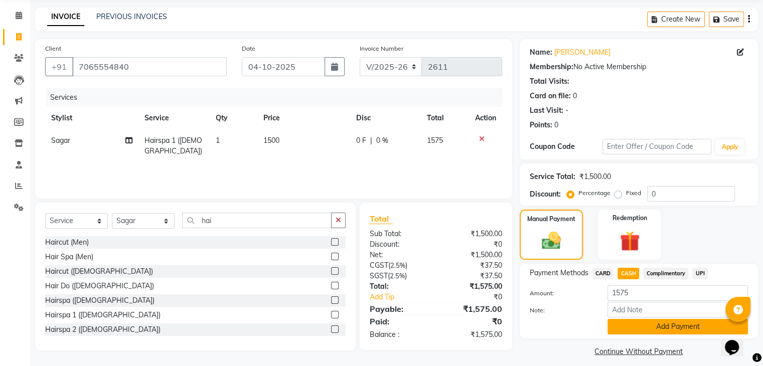
click at [660, 328] on button "Add Payment" at bounding box center [678, 327] width 141 height 16
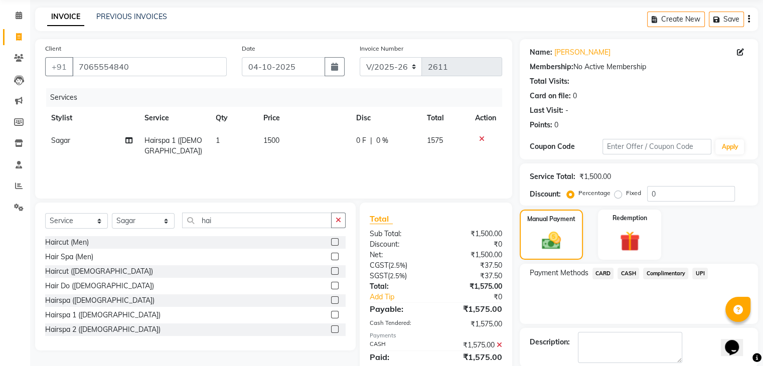
scroll to position [86, 0]
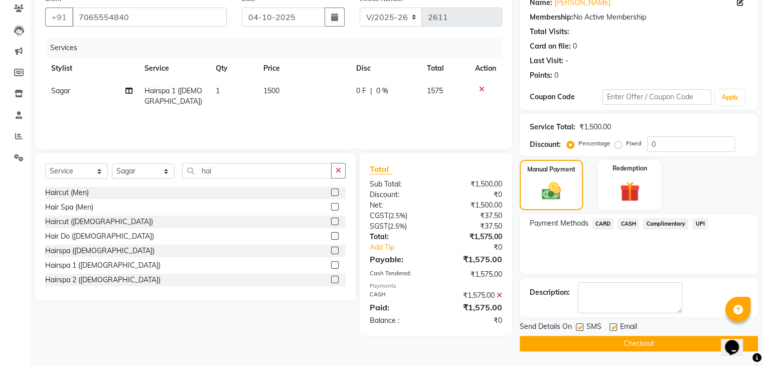
click at [654, 340] on button "Checkout" at bounding box center [639, 344] width 238 height 16
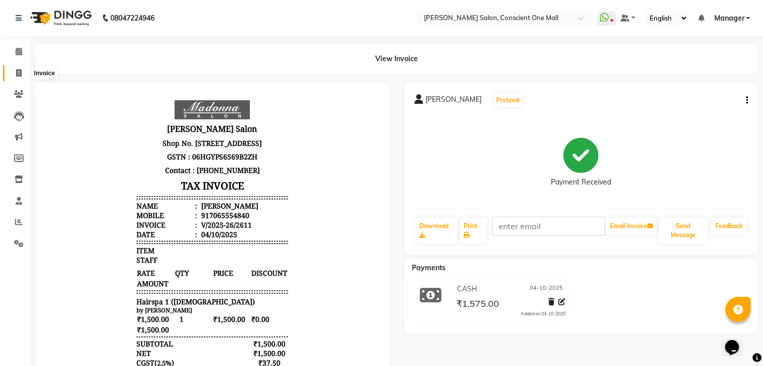
click at [12, 69] on span at bounding box center [19, 74] width 18 height 12
select select "service"
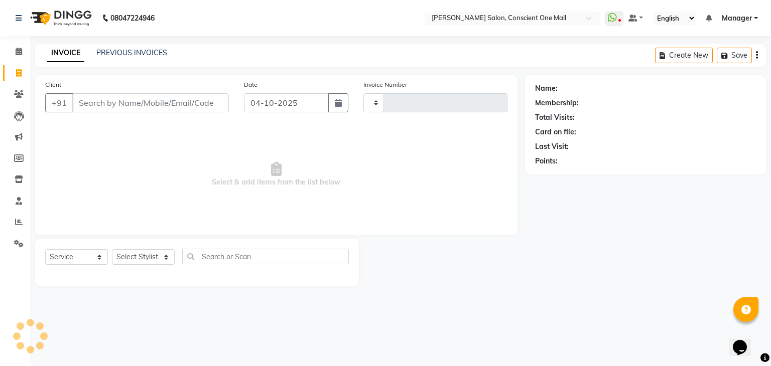
type input "2612"
select select "7575"
click at [106, 108] on input "Client" at bounding box center [150, 102] width 157 height 19
click at [104, 98] on input "Client" at bounding box center [150, 102] width 157 height 19
click at [169, 250] on select "Select Stylist AJAD AMAR AMIT ANSHU Bilal dharmander diya Harry himanshi HIMANS…" at bounding box center [143, 257] width 63 height 16
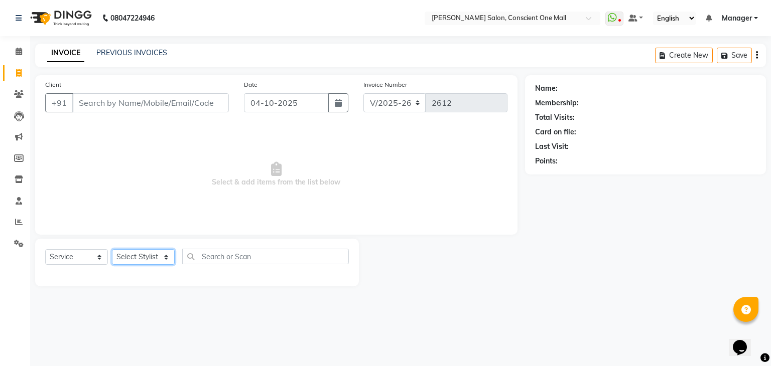
select select "67304"
click at [112, 250] on select "Select Stylist AJAD AMAR AMIT ANSHU Bilal dharmander diya Harry himanshi HIMANS…" at bounding box center [143, 257] width 63 height 16
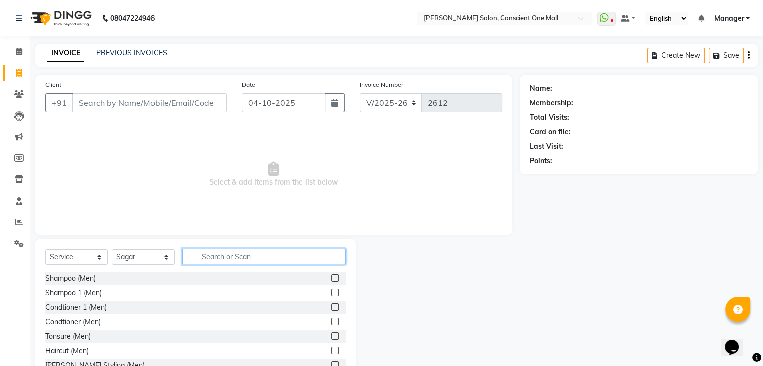
click at [207, 259] on input "text" at bounding box center [264, 257] width 164 height 16
type input "["
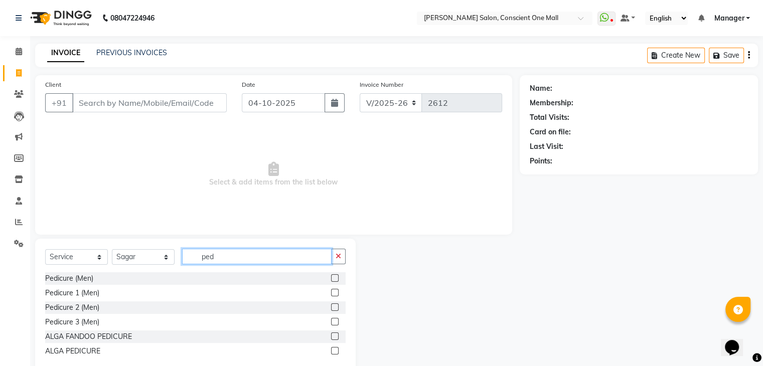
type input "ped"
click at [338, 320] on label at bounding box center [335, 322] width 8 height 8
click at [338, 320] on input "checkbox" at bounding box center [334, 322] width 7 height 7
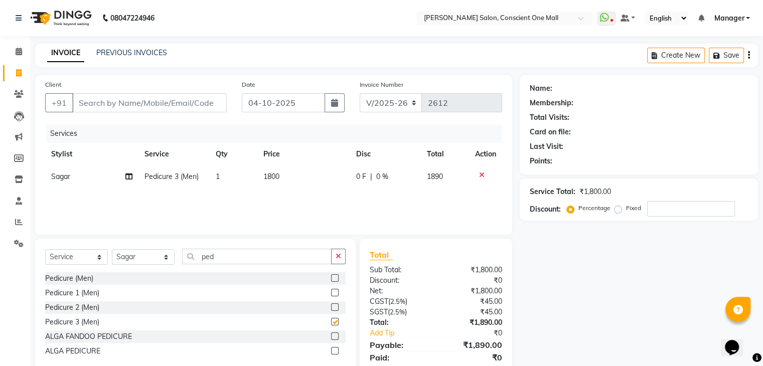
checkbox input "false"
click at [333, 306] on label at bounding box center [335, 308] width 8 height 8
click at [333, 306] on input "checkbox" at bounding box center [334, 308] width 7 height 7
checkbox input "false"
click at [481, 175] on icon at bounding box center [482, 175] width 6 height 7
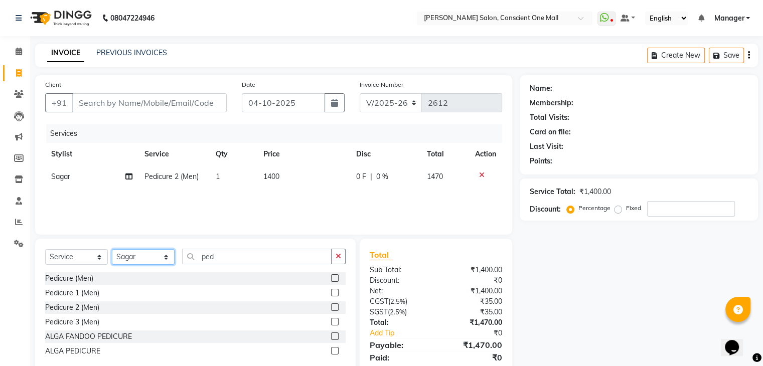
click at [164, 257] on select "Select Stylist AJAD AMAR AMIT ANSHU Bilal dharmander diya Harry himanshi HIMANS…" at bounding box center [143, 257] width 63 height 16
select select "84473"
click at [112, 250] on select "Select Stylist AJAD AMAR AMIT ANSHU Bilal dharmander diya Harry himanshi HIMANS…" at bounding box center [143, 257] width 63 height 16
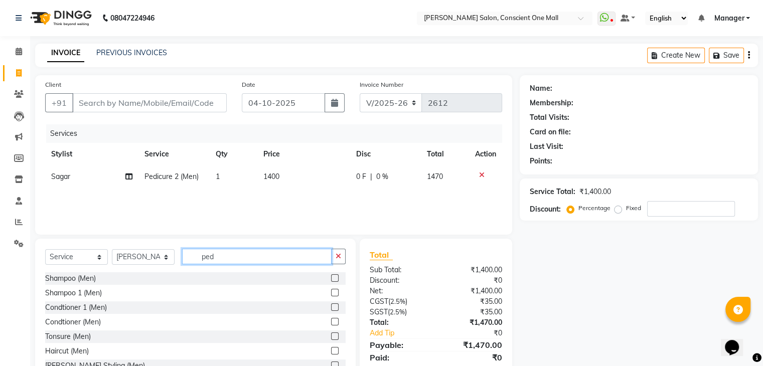
click at [241, 257] on input "ped" at bounding box center [257, 257] width 150 height 16
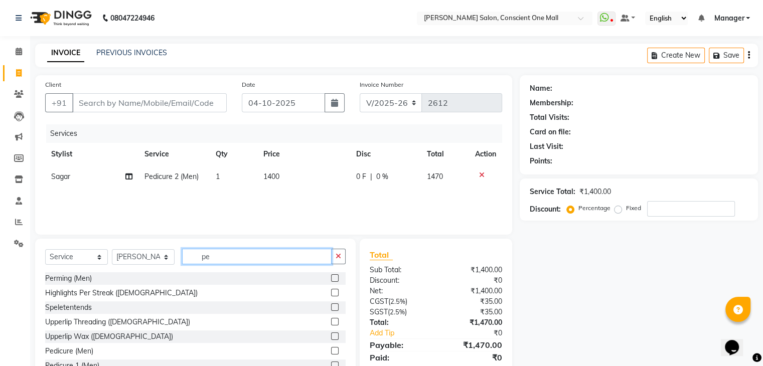
type input "p"
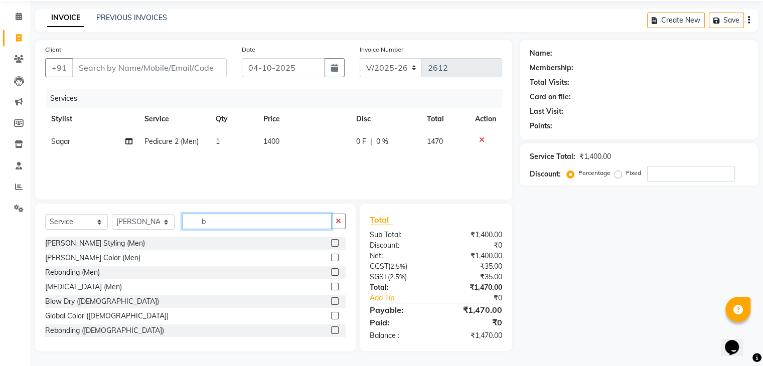
scroll to position [34, 0]
click at [230, 224] on input "b" at bounding box center [257, 223] width 150 height 16
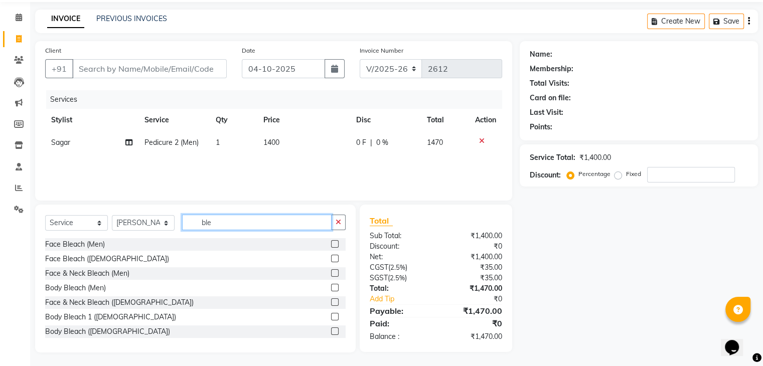
type input "ble"
click at [331, 257] on label at bounding box center [335, 259] width 8 height 8
click at [331, 257] on input "checkbox" at bounding box center [334, 259] width 7 height 7
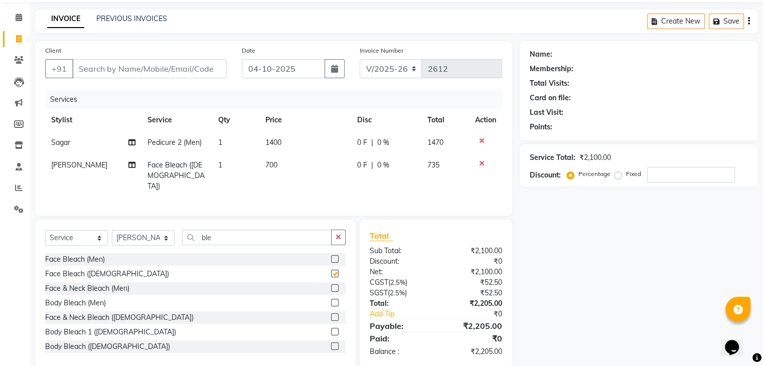
checkbox input "false"
click at [258, 233] on input "ble" at bounding box center [257, 238] width 150 height 16
type input "b"
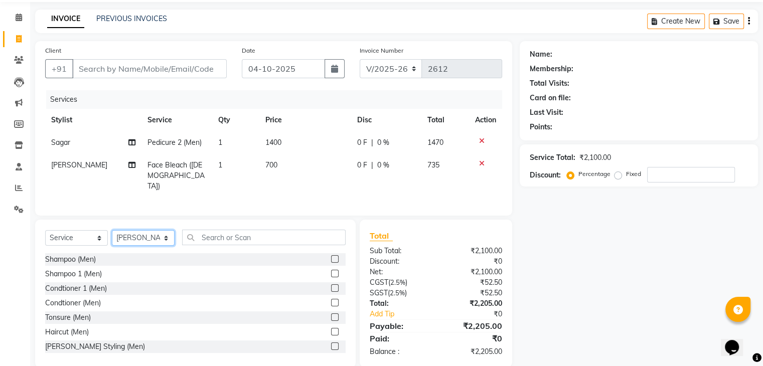
click at [167, 236] on select "Select Stylist AJAD AMAR AMIT ANSHU Bilal dharmander diya Harry himanshi HIMANS…" at bounding box center [143, 238] width 63 height 16
click at [112, 230] on select "Select Stylist AJAD AMAR AMIT ANSHU Bilal dharmander diya Harry himanshi HIMANS…" at bounding box center [143, 238] width 63 height 16
click at [241, 234] on input "text" at bounding box center [264, 238] width 164 height 16
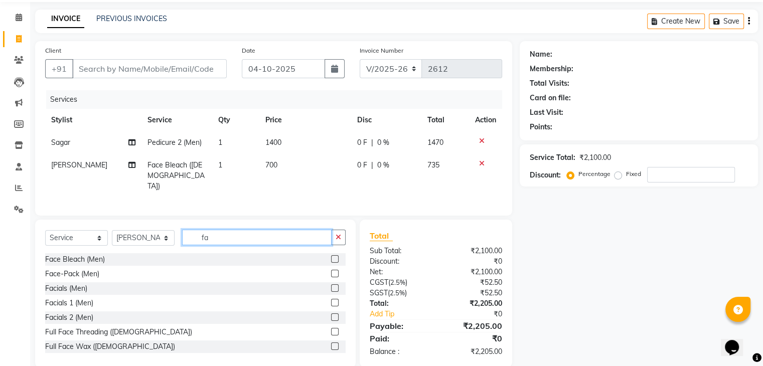
type input "fa"
click at [331, 314] on label at bounding box center [335, 318] width 8 height 8
click at [331, 315] on input "checkbox" at bounding box center [334, 318] width 7 height 7
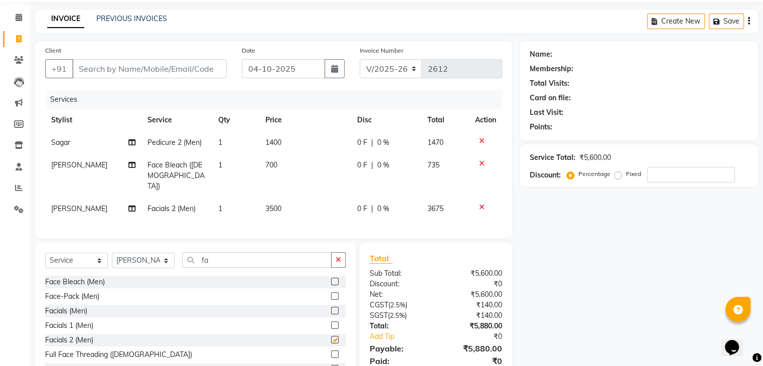
checkbox input "false"
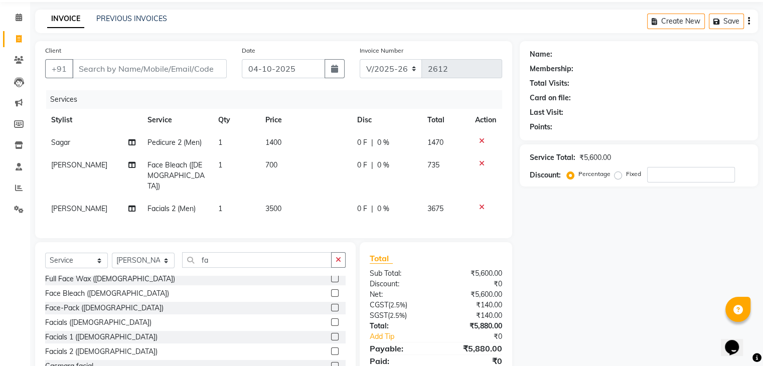
scroll to position [92, 0]
click at [331, 346] on label at bounding box center [335, 350] width 8 height 8
click at [331, 347] on input "checkbox" at bounding box center [334, 350] width 7 height 7
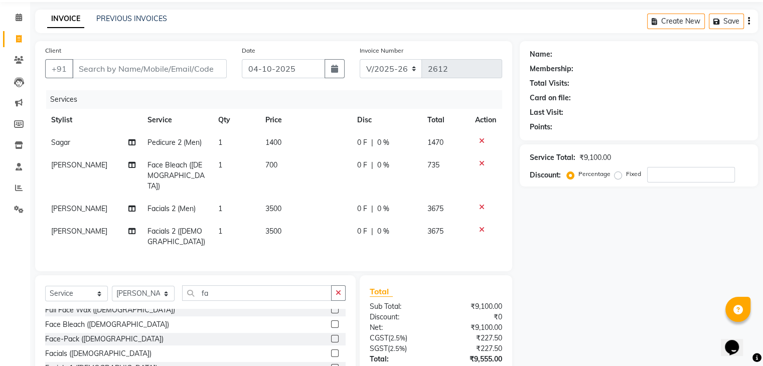
checkbox input "false"
click at [482, 204] on icon at bounding box center [482, 207] width 6 height 7
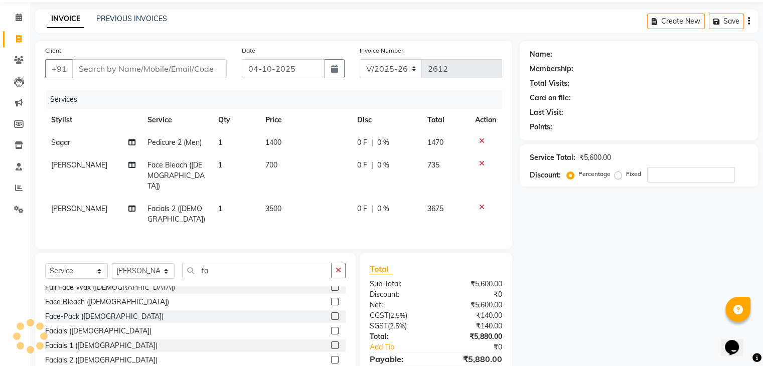
click at [280, 198] on td "3500" at bounding box center [305, 214] width 92 height 33
select select "84473"
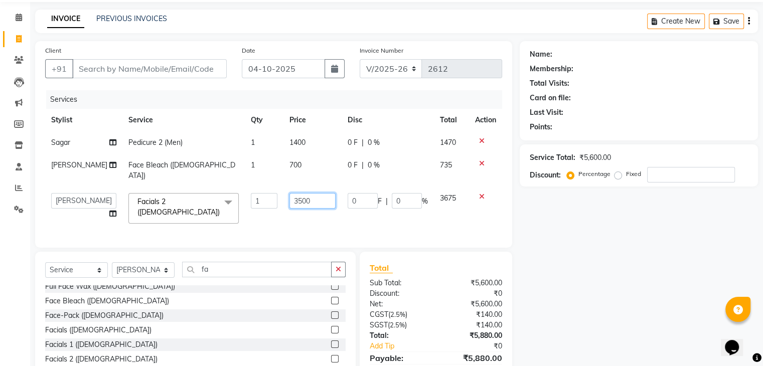
click at [308, 193] on input "3500" at bounding box center [313, 201] width 46 height 16
type input "3"
type input "6000"
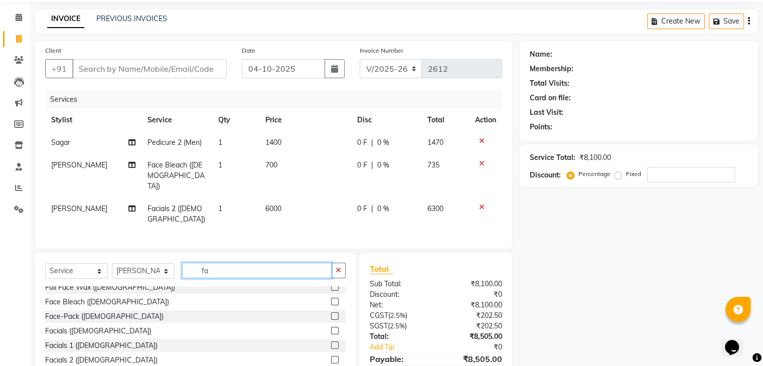
click at [220, 263] on input "fa" at bounding box center [257, 271] width 150 height 16
click at [168, 263] on select "Select Stylist AJAD AMAR AMIT ANSHU Bilal dharmander diya Harry himanshi HIMANS…" at bounding box center [143, 271] width 63 height 16
select select "67299"
click at [112, 263] on select "Select Stylist AJAD AMAR AMIT ANSHU Bilal dharmander diya Harry himanshi HIMANS…" at bounding box center [143, 271] width 63 height 16
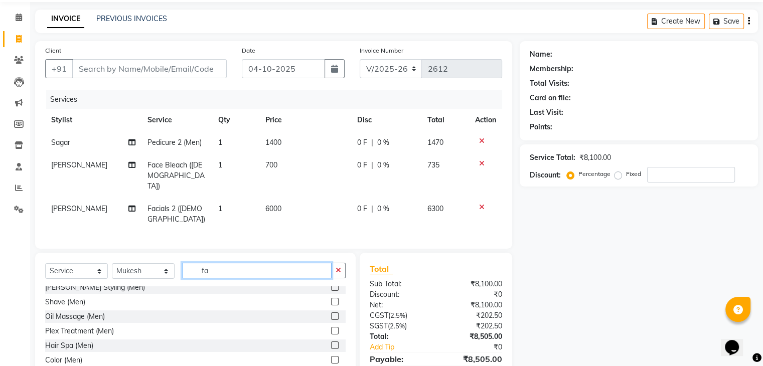
click at [252, 263] on input "fa" at bounding box center [257, 271] width 150 height 16
type input "f"
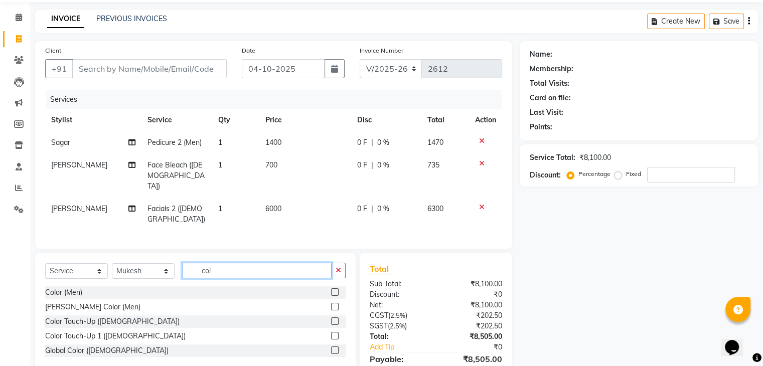
scroll to position [0, 0]
type input "col"
click at [335, 318] on label at bounding box center [335, 322] width 8 height 8
click at [335, 319] on input "checkbox" at bounding box center [334, 322] width 7 height 7
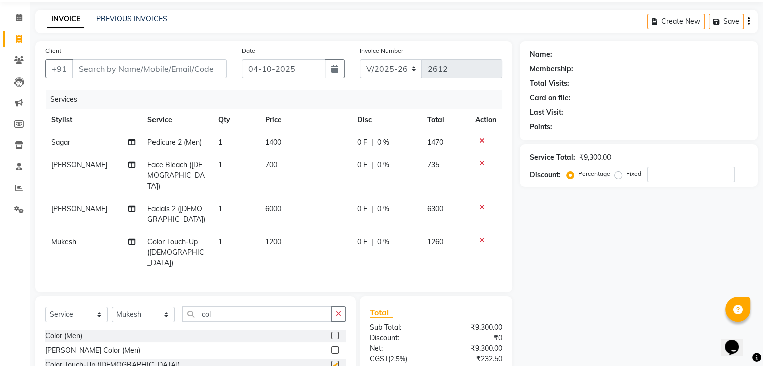
checkbox input "false"
click at [277, 237] on span "1200" at bounding box center [273, 241] width 16 height 9
select select "67299"
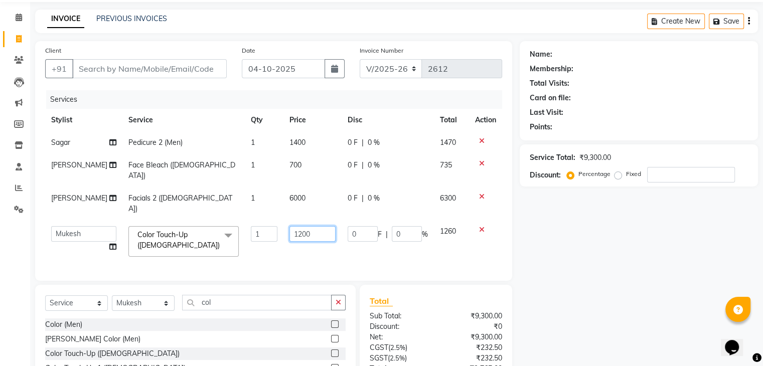
click at [308, 226] on input "1200" at bounding box center [313, 234] width 46 height 16
type input "1400"
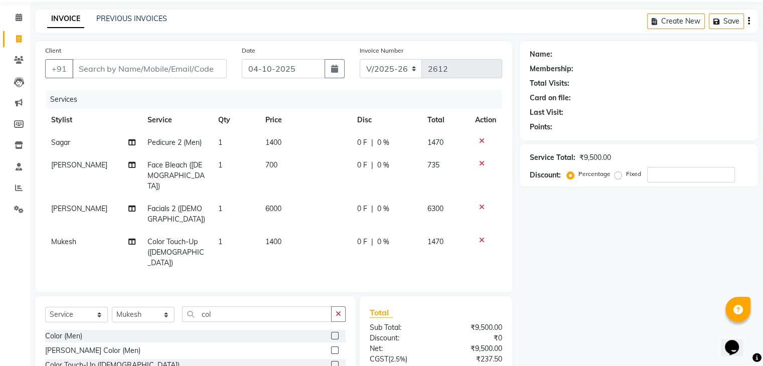
click at [307, 241] on td "1400" at bounding box center [305, 253] width 92 height 44
select select "67299"
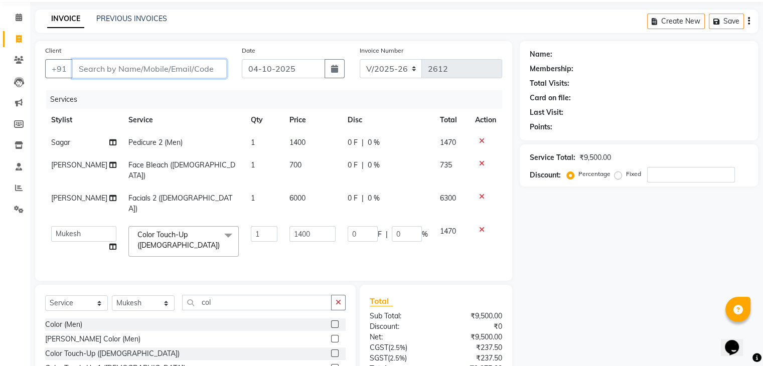
click at [180, 67] on input "Client" at bounding box center [149, 68] width 155 height 19
type input "9"
type input "0"
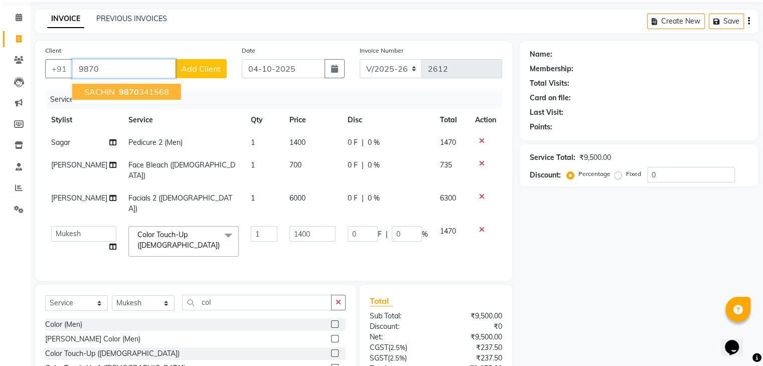
click at [152, 95] on ngb-highlight "9870 341568" at bounding box center [143, 92] width 52 height 10
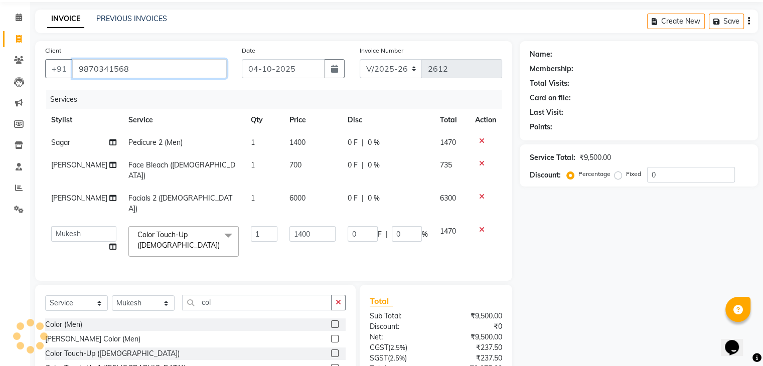
type input "9870341568"
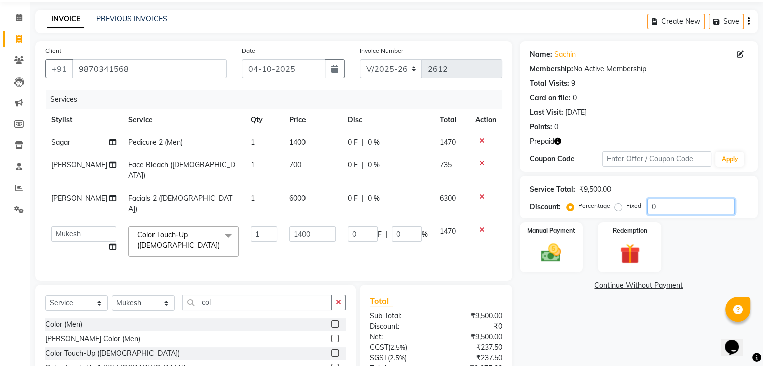
click at [665, 208] on input "0" at bounding box center [691, 207] width 88 height 16
type input "3"
type input "42"
type input "3"
type input "30"
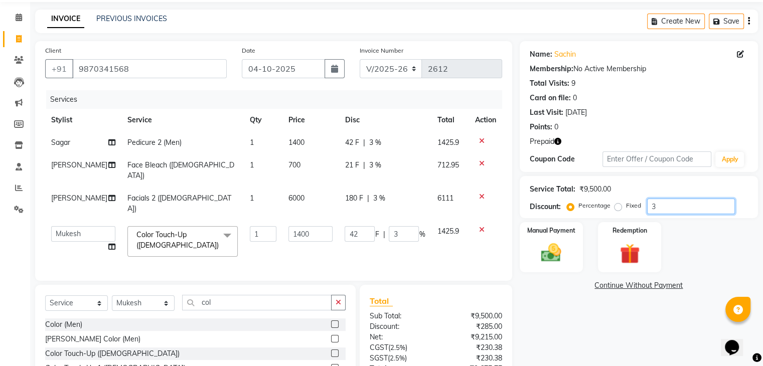
type input "420"
type input "30"
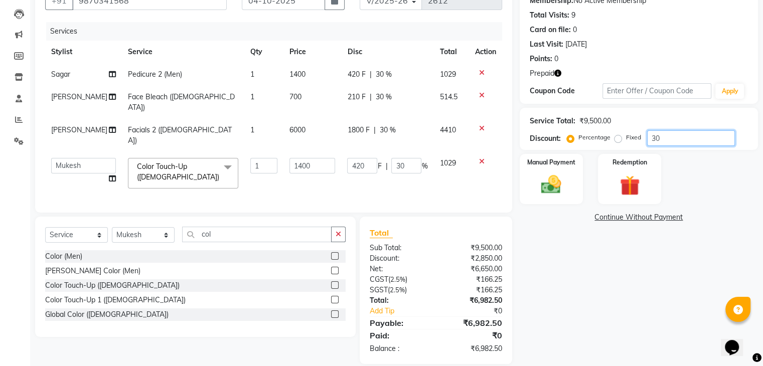
type input "30"
click at [479, 93] on icon at bounding box center [482, 95] width 6 height 7
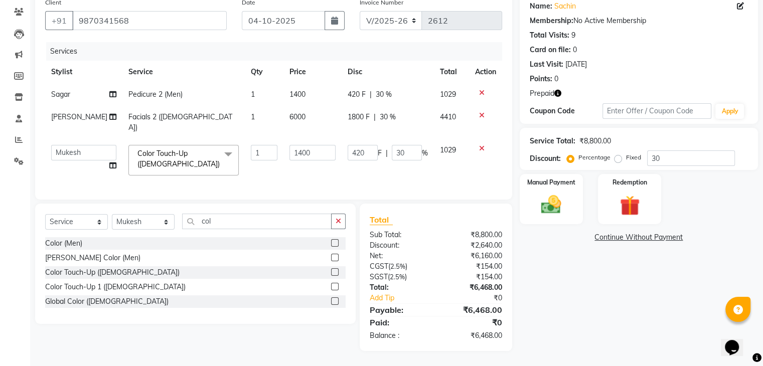
scroll to position [79, 0]
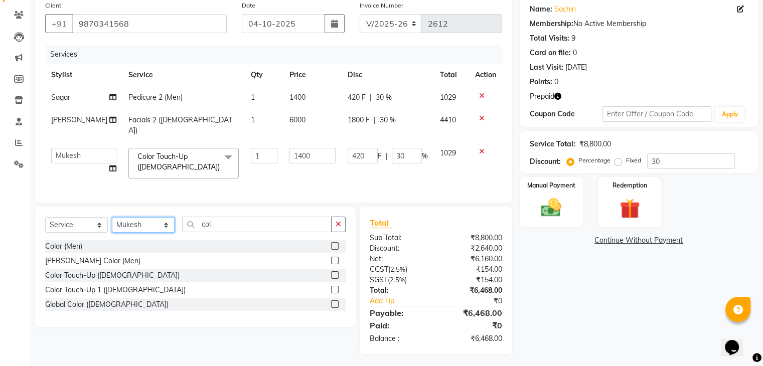
click at [164, 222] on select "Select Stylist AJAD AMAR AMIT ANSHU Bilal dharmander diya Harry himanshi HIMANS…" at bounding box center [143, 225] width 63 height 16
select select "84473"
click at [112, 217] on select "Select Stylist AJAD AMAR AMIT ANSHU Bilal dharmander diya Harry himanshi HIMANS…" at bounding box center [143, 225] width 63 height 16
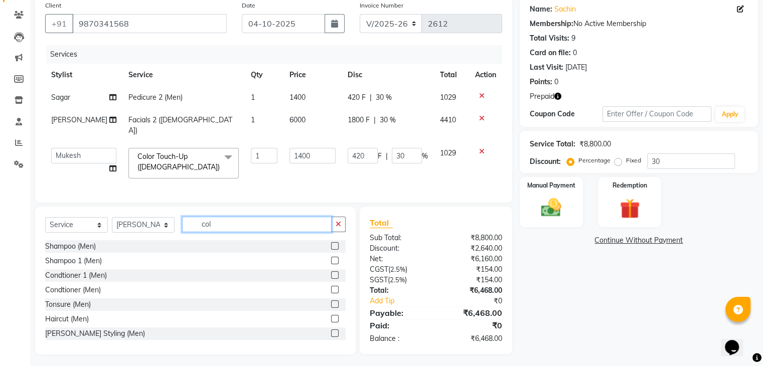
click at [236, 221] on input "col" at bounding box center [257, 225] width 150 height 16
type input "c"
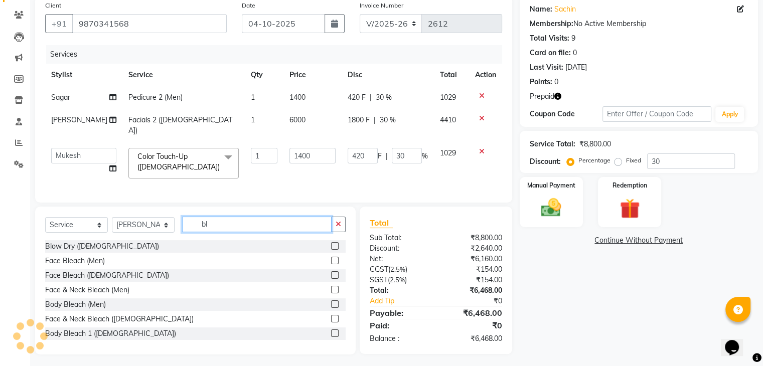
drag, startPoint x: 236, startPoint y: 221, endPoint x: 327, endPoint y: 268, distance: 102.1
click at [327, 268] on div "Select Service Product Membership Package Voucher Prepaid Gift Card Select Styl…" at bounding box center [195, 281] width 321 height 148
type input "bl"
click at [331, 271] on label at bounding box center [335, 275] width 8 height 8
click at [331, 273] on input "checkbox" at bounding box center [334, 276] width 7 height 7
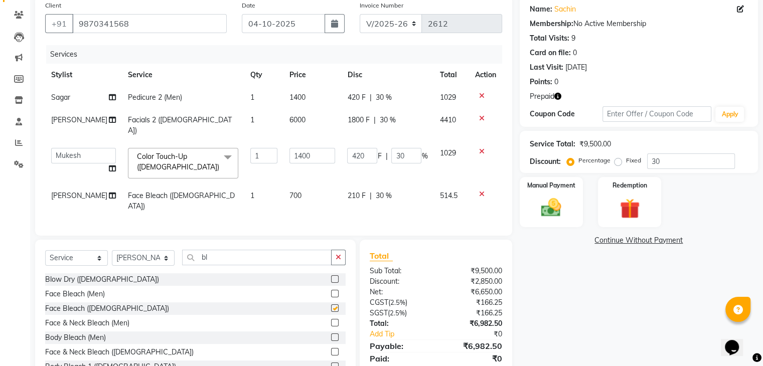
checkbox input "false"
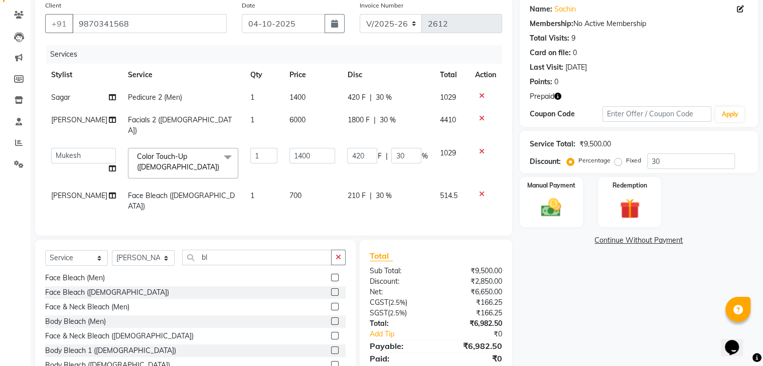
scroll to position [102, 0]
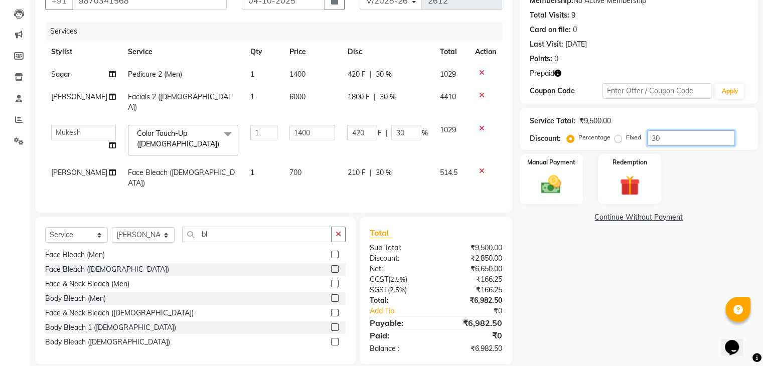
click at [672, 138] on input "30" at bounding box center [691, 138] width 88 height 16
type input "3"
type input "42"
type input "3"
type input "36"
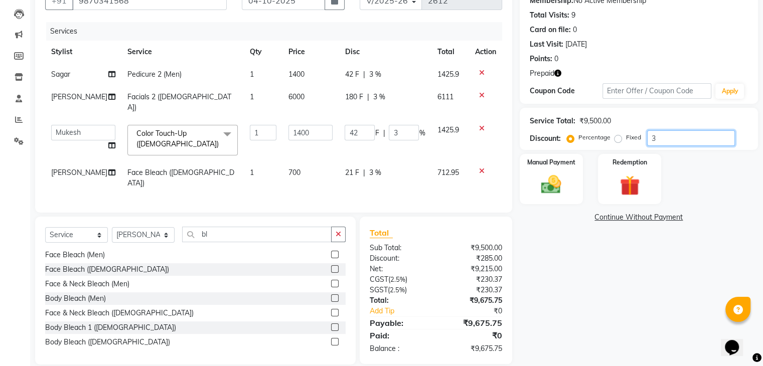
type input "504"
type input "36"
type input "3"
type input "42"
type input "3"
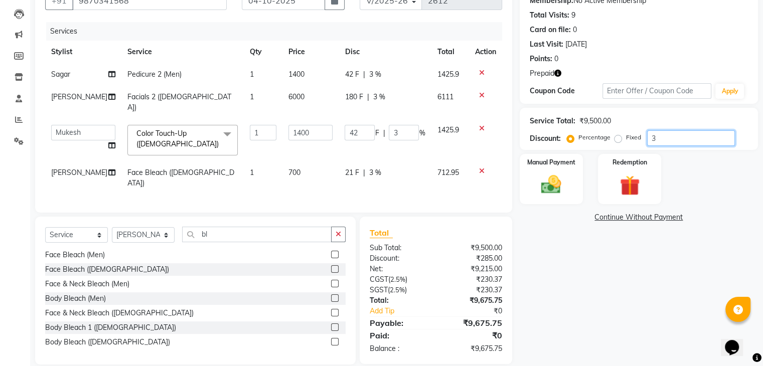
type input "35"
type input "490"
type input "35"
type input "3"
type input "42"
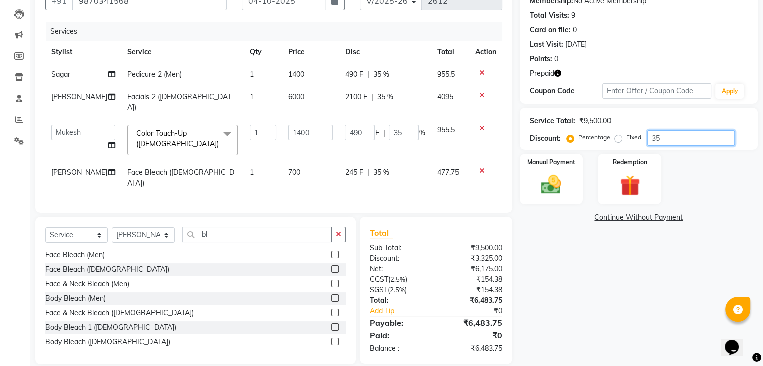
type input "3"
type input "33"
type input "462"
type input "33"
type input "33.3"
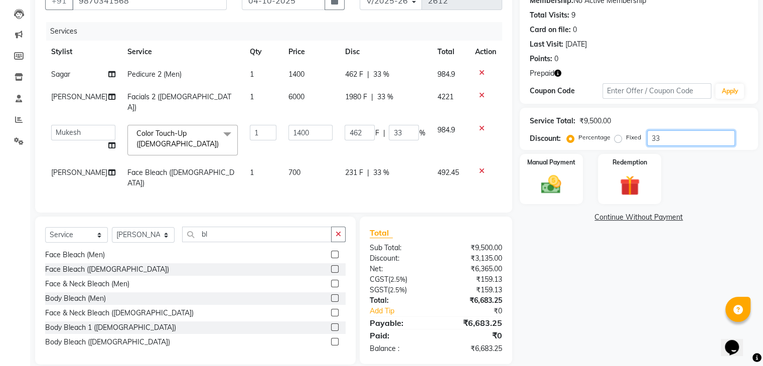
type input "466.2"
type input "33.3"
type input "33.32"
type input "466.48"
type input "33.32"
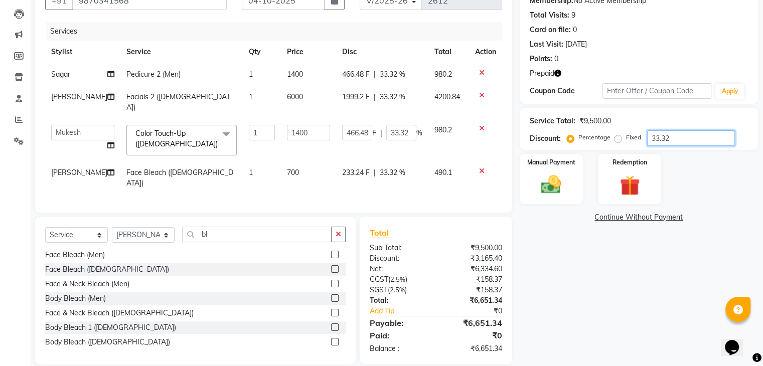
type input "33.3"
type input "466.2"
type input "33.3"
type input "33.33"
type input "466.62"
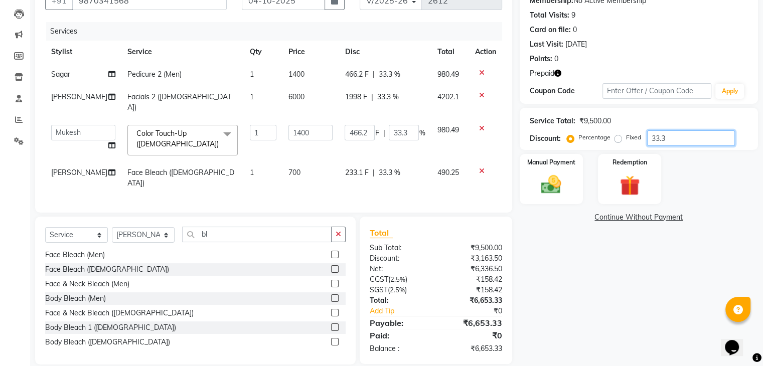
type input "33.33"
click at [556, 181] on img at bounding box center [551, 185] width 34 height 24
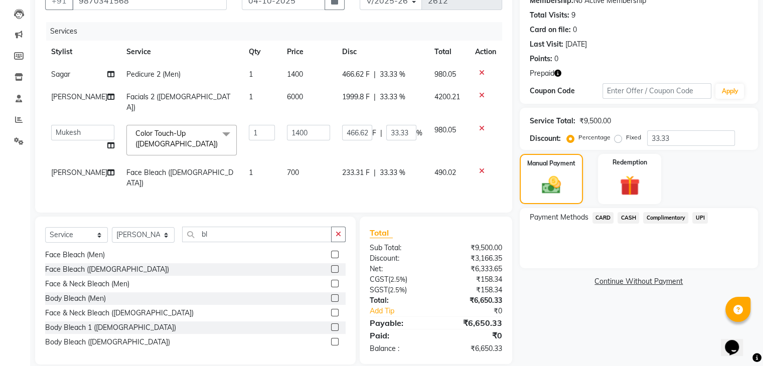
click at [700, 217] on span "UPI" at bounding box center [701, 218] width 16 height 12
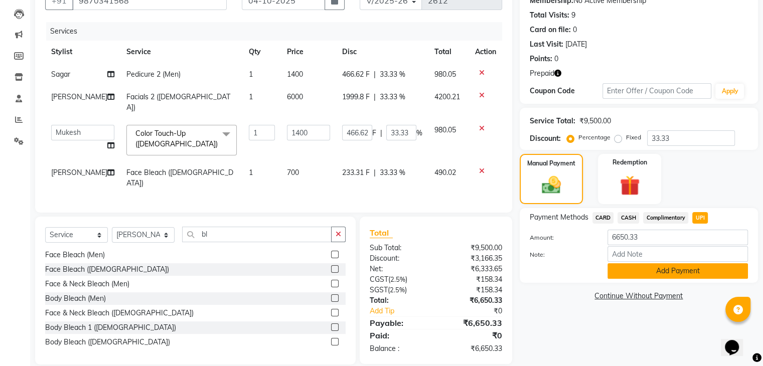
click at [665, 278] on button "Add Payment" at bounding box center [678, 271] width 141 height 16
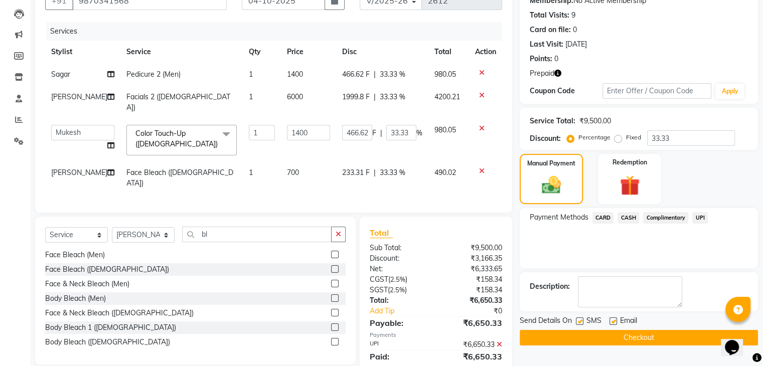
click at [631, 333] on button "Checkout" at bounding box center [639, 338] width 238 height 16
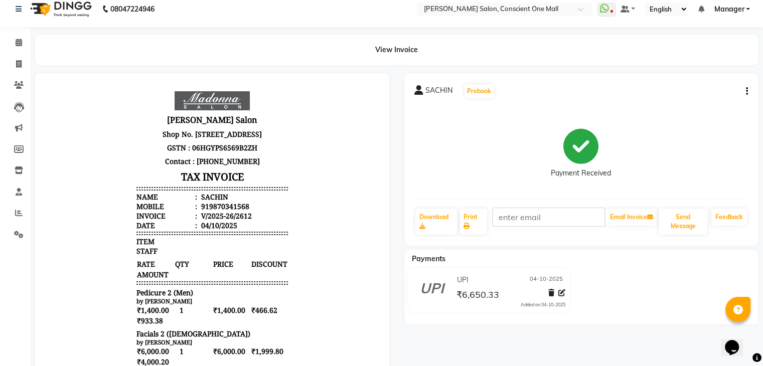
scroll to position [4, 0]
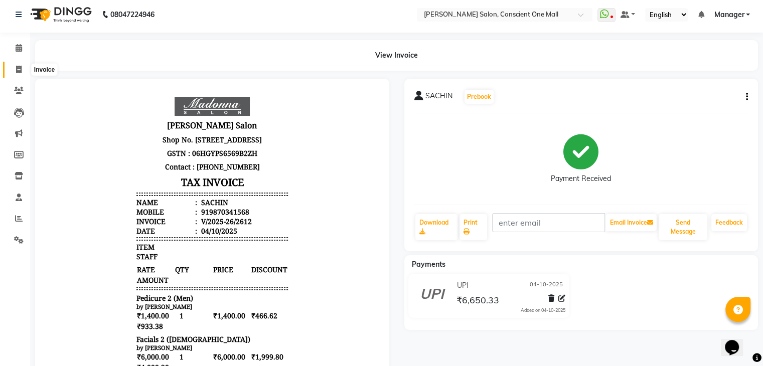
click at [20, 67] on icon at bounding box center [19, 70] width 6 height 8
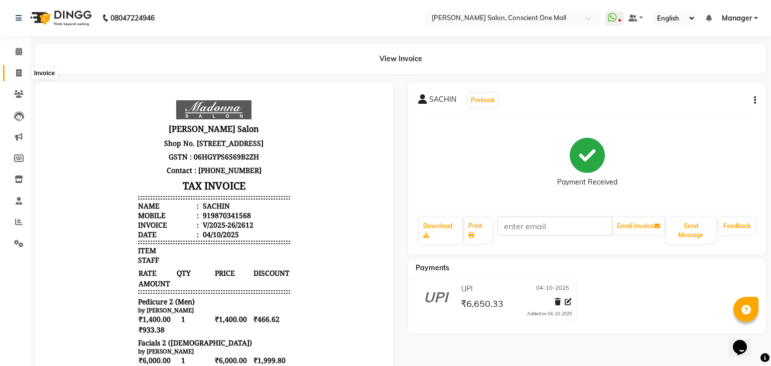
select select "7575"
select select "service"
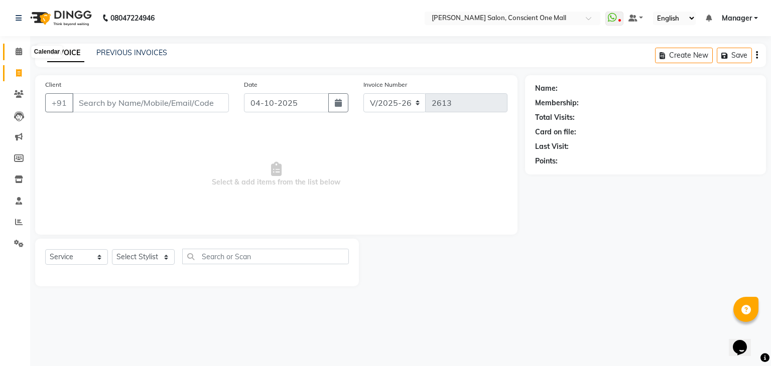
click at [17, 50] on icon at bounding box center [19, 52] width 7 height 8
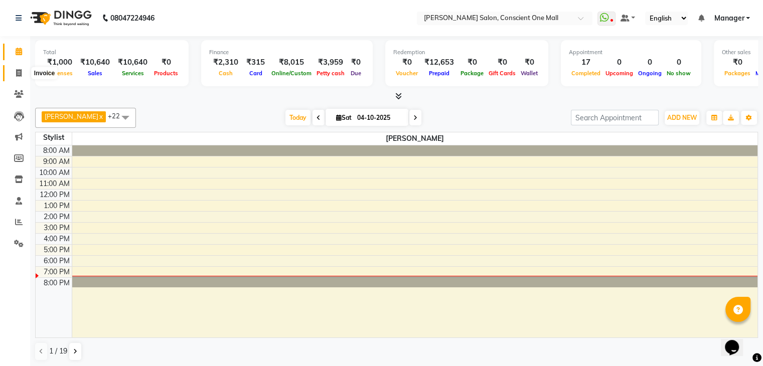
click at [19, 72] on icon at bounding box center [19, 73] width 6 height 8
select select "service"
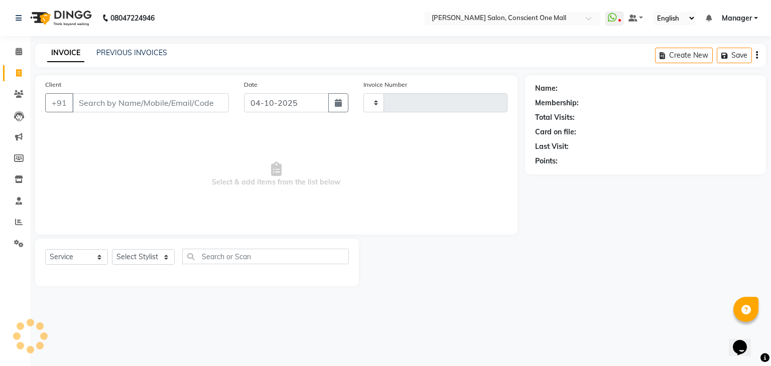
type input "2613"
select select "7575"
click at [15, 221] on icon at bounding box center [19, 222] width 8 height 8
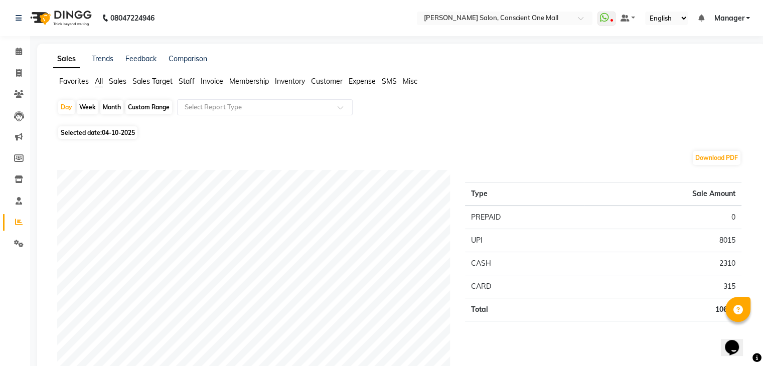
click at [190, 76] on li "Staff" at bounding box center [187, 81] width 16 height 11
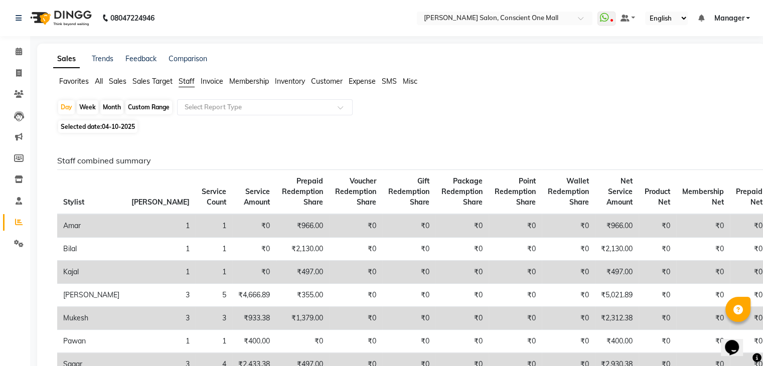
click at [114, 107] on div "Month" at bounding box center [111, 107] width 23 height 14
select select "10"
select select "2025"
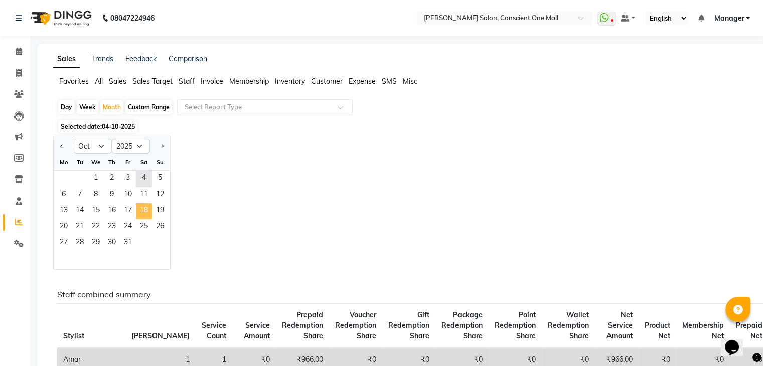
click at [149, 211] on span "18" at bounding box center [144, 211] width 16 height 16
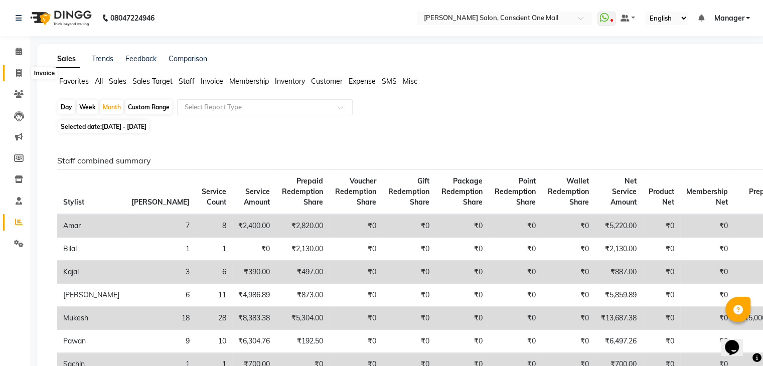
click at [21, 72] on icon at bounding box center [19, 73] width 6 height 8
select select "service"
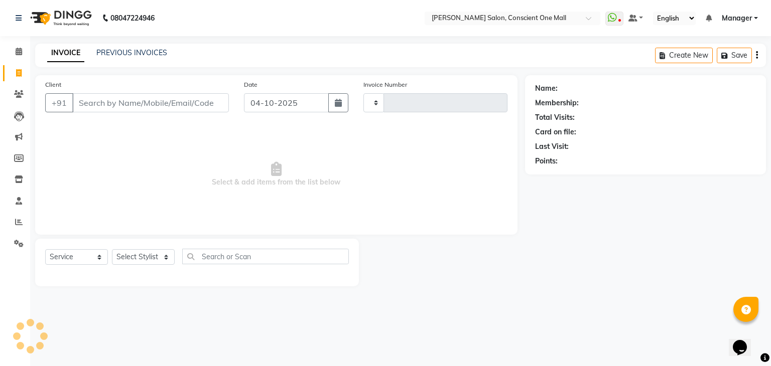
type input "2613"
select select "7575"
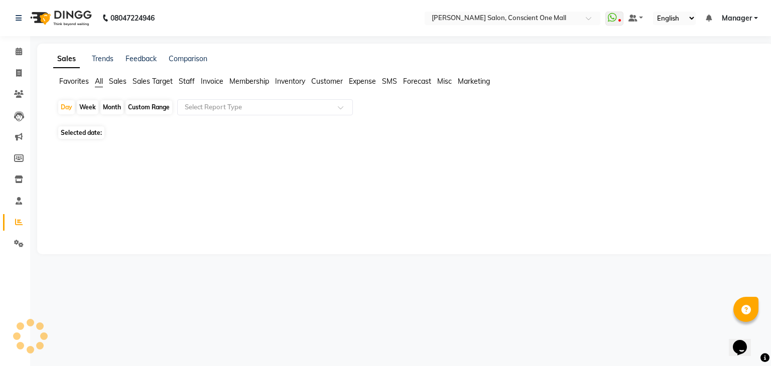
select select "service"
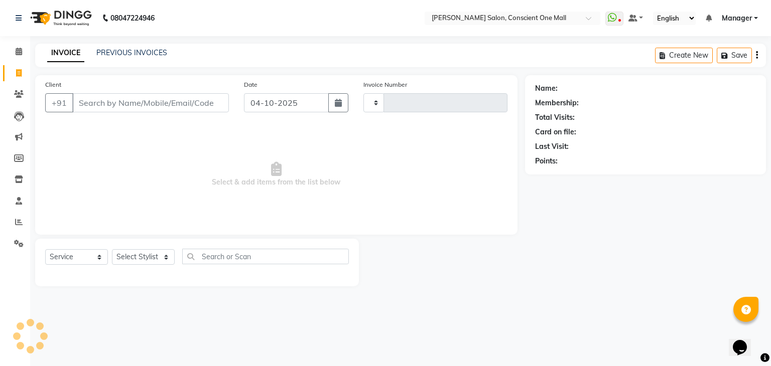
type input "2613"
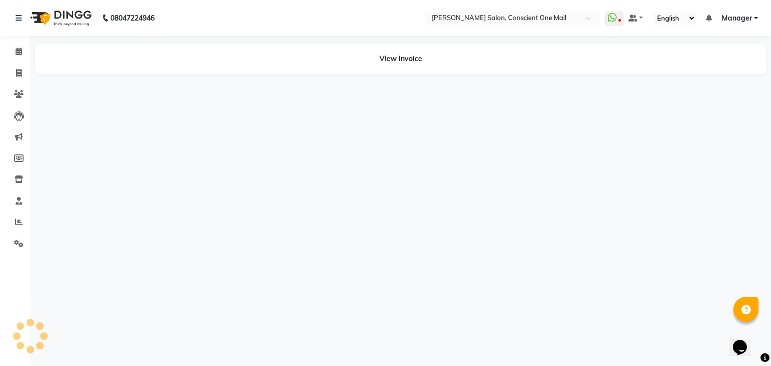
select select "service"
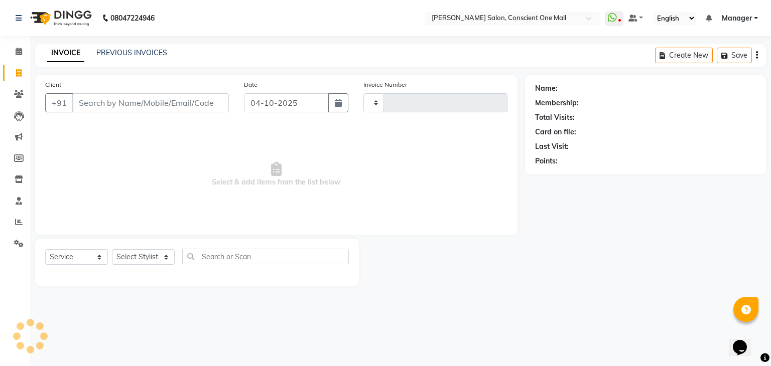
type input "2613"
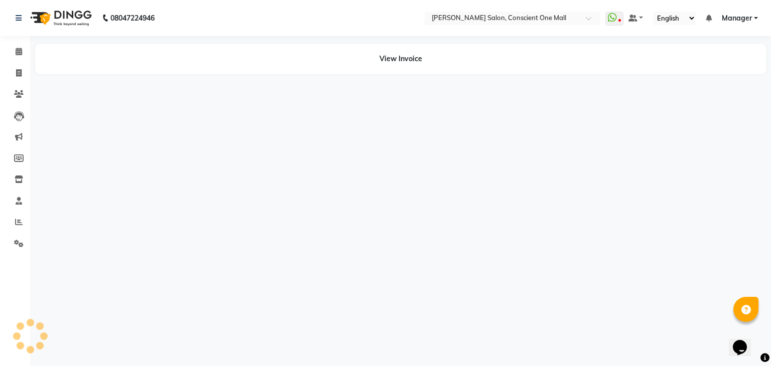
select select "service"
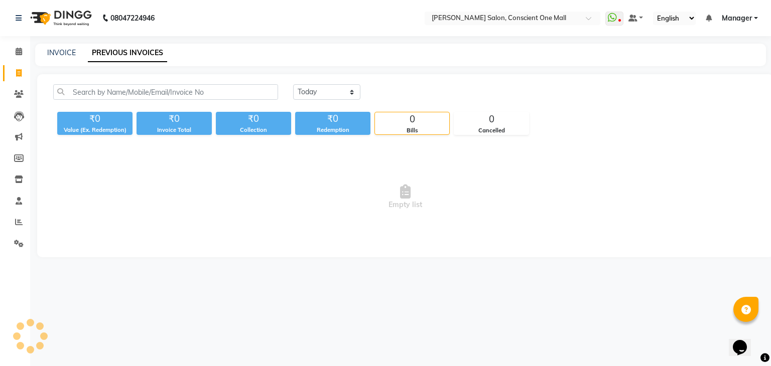
select select "service"
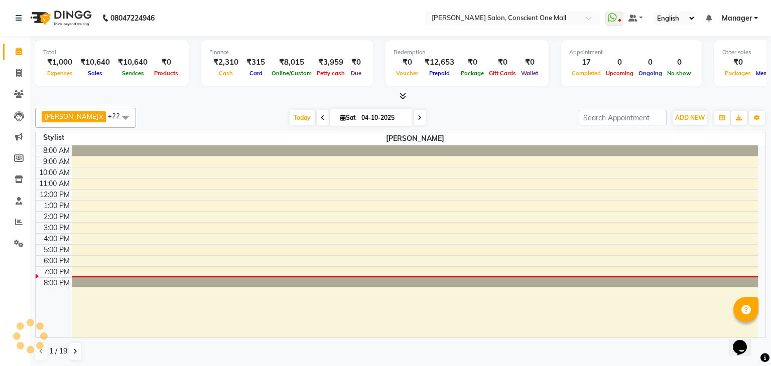
select select "service"
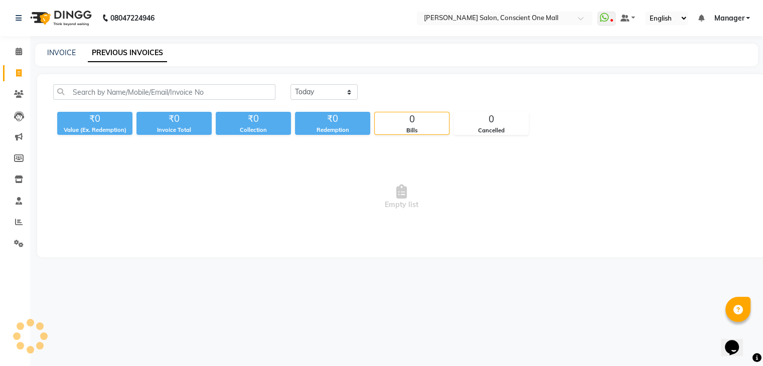
select select "service"
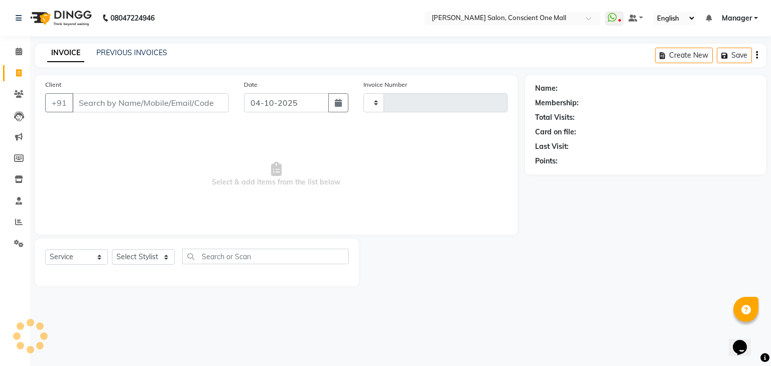
type input "2613"
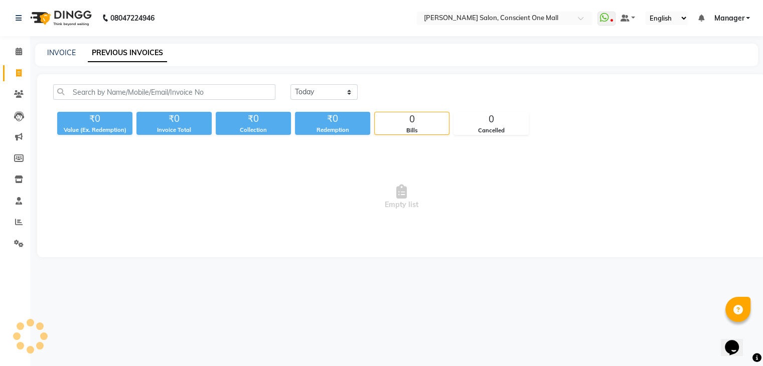
select select "service"
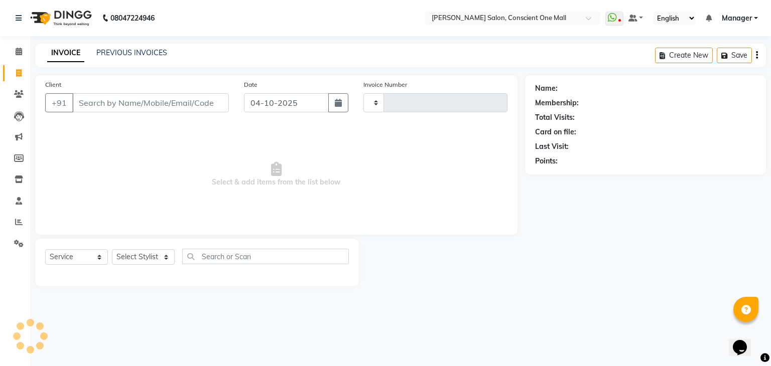
type input "2613"
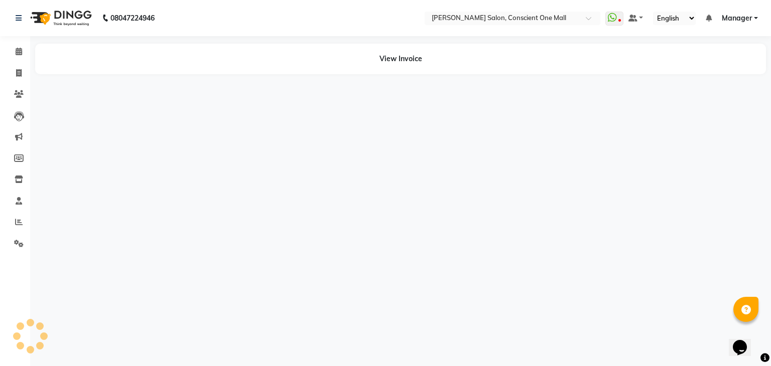
select select "service"
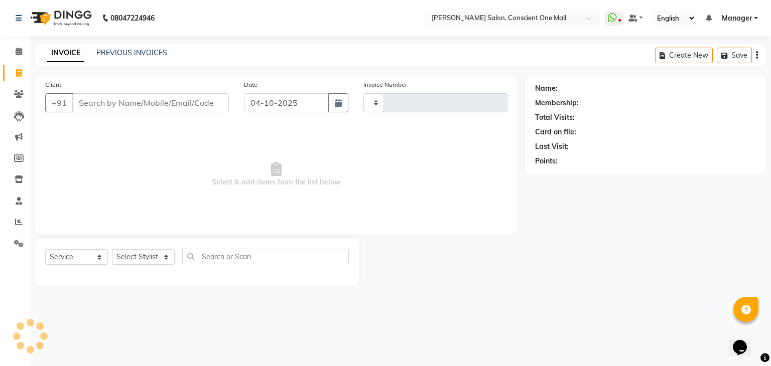
type input "2613"
select select "7575"
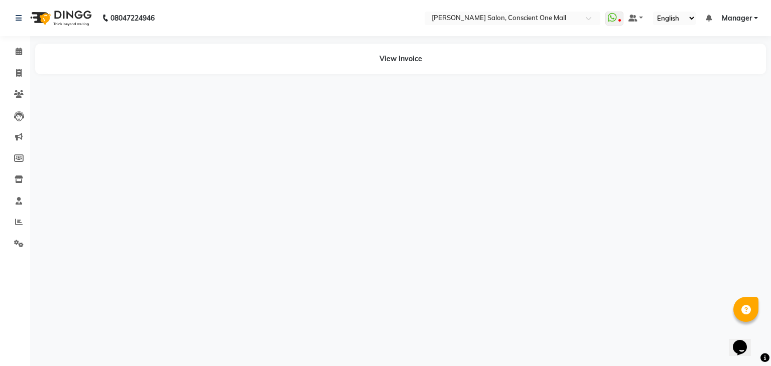
select select "service"
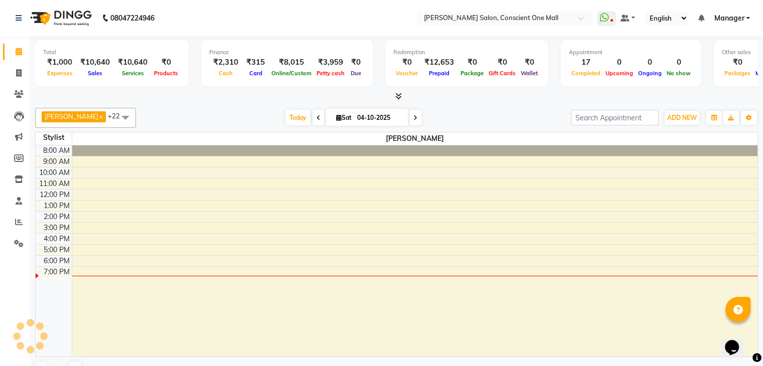
select select "7575"
select select "service"
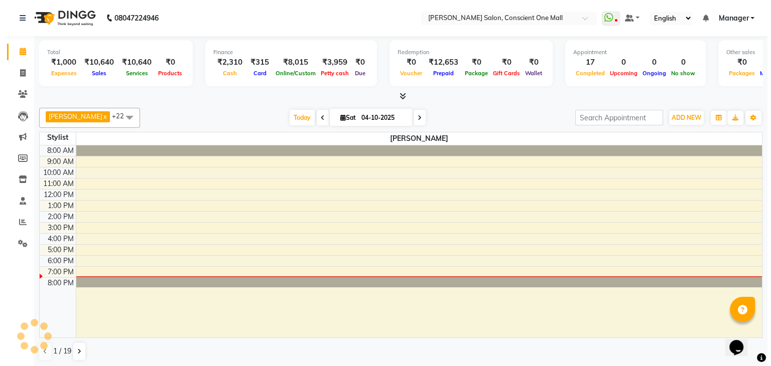
select select "service"
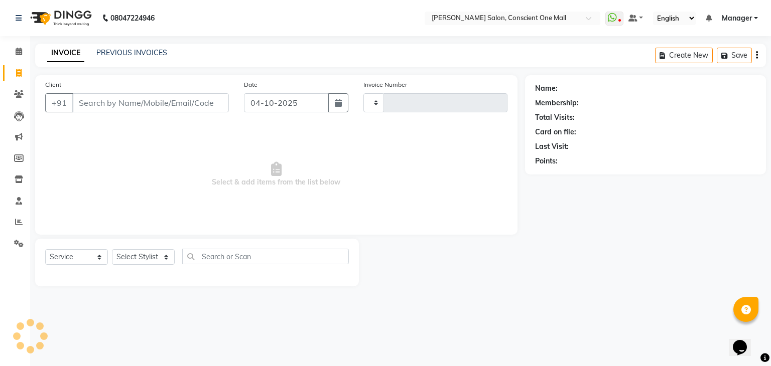
type input "2613"
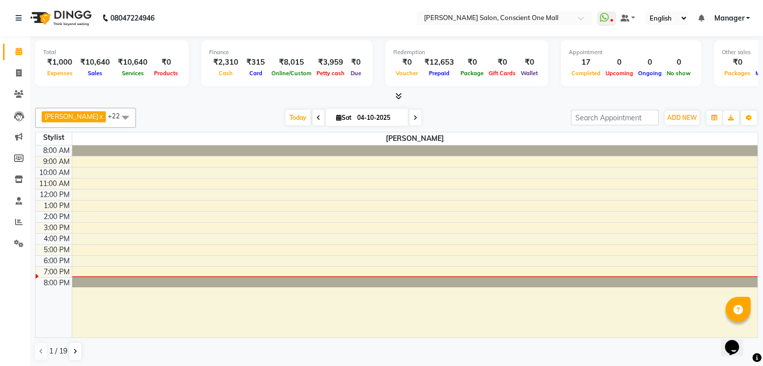
select select "service"
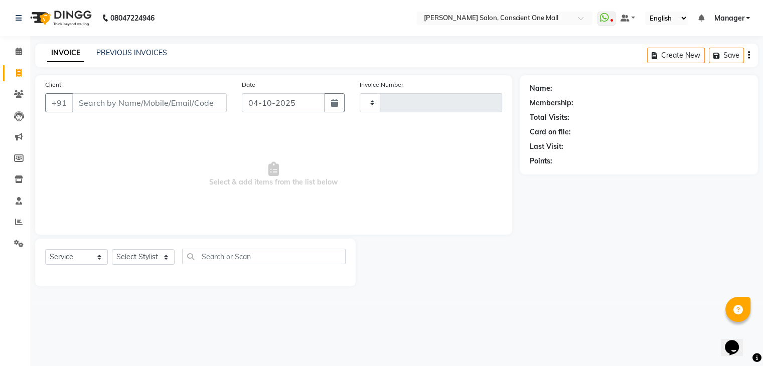
type input "2613"
select select "7575"
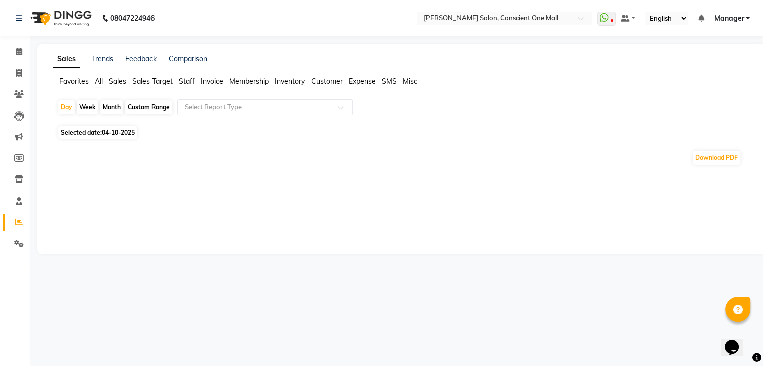
select select "service"
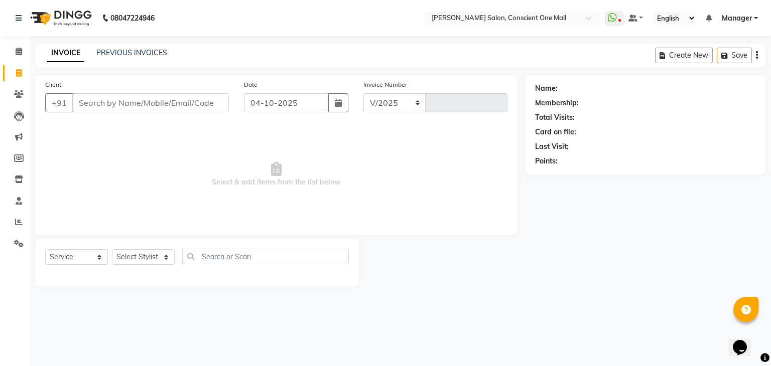
select select "7575"
type input "2613"
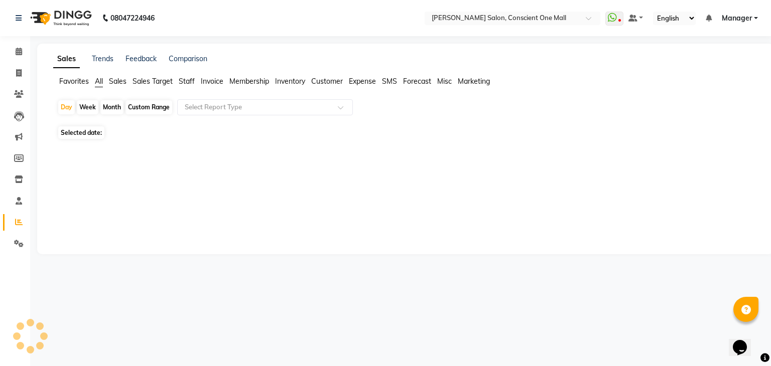
select select "service"
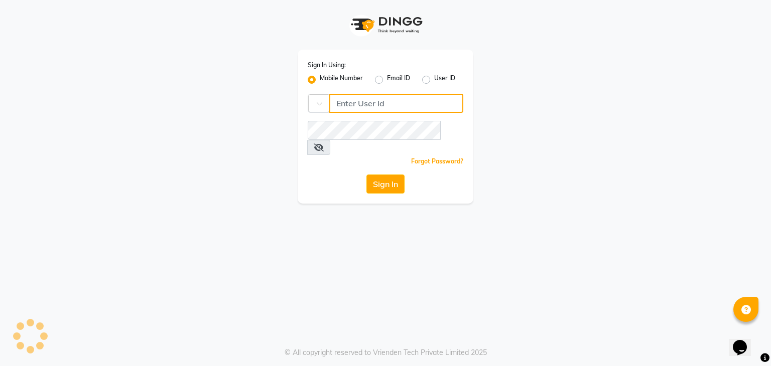
type input "9911685252"
